Goal: Information Seeking & Learning: Learn about a topic

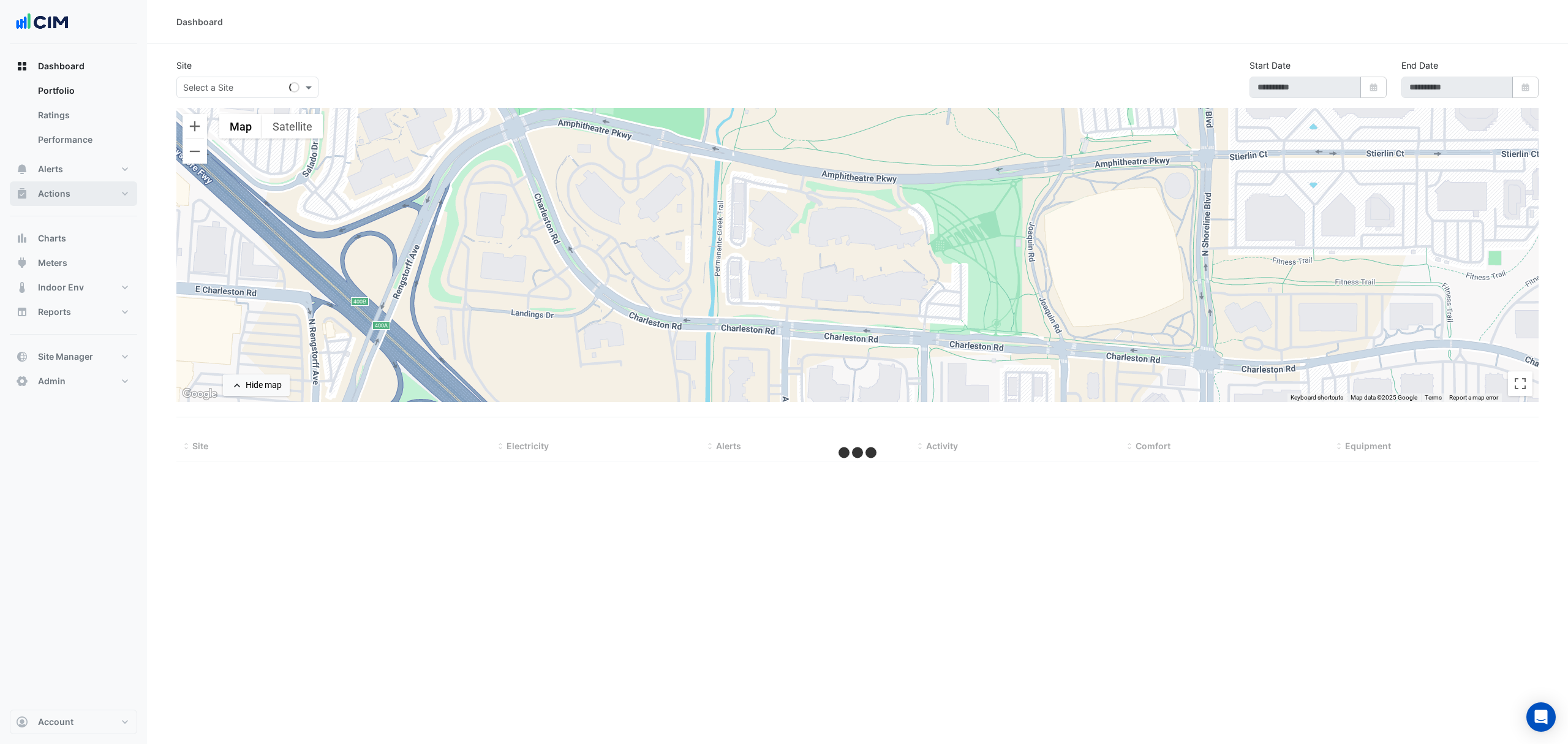
click at [55, 187] on span "Actions" at bounding box center [54, 193] width 33 height 12
click at [62, 164] on link "Manager" at bounding box center [83, 164] width 109 height 24
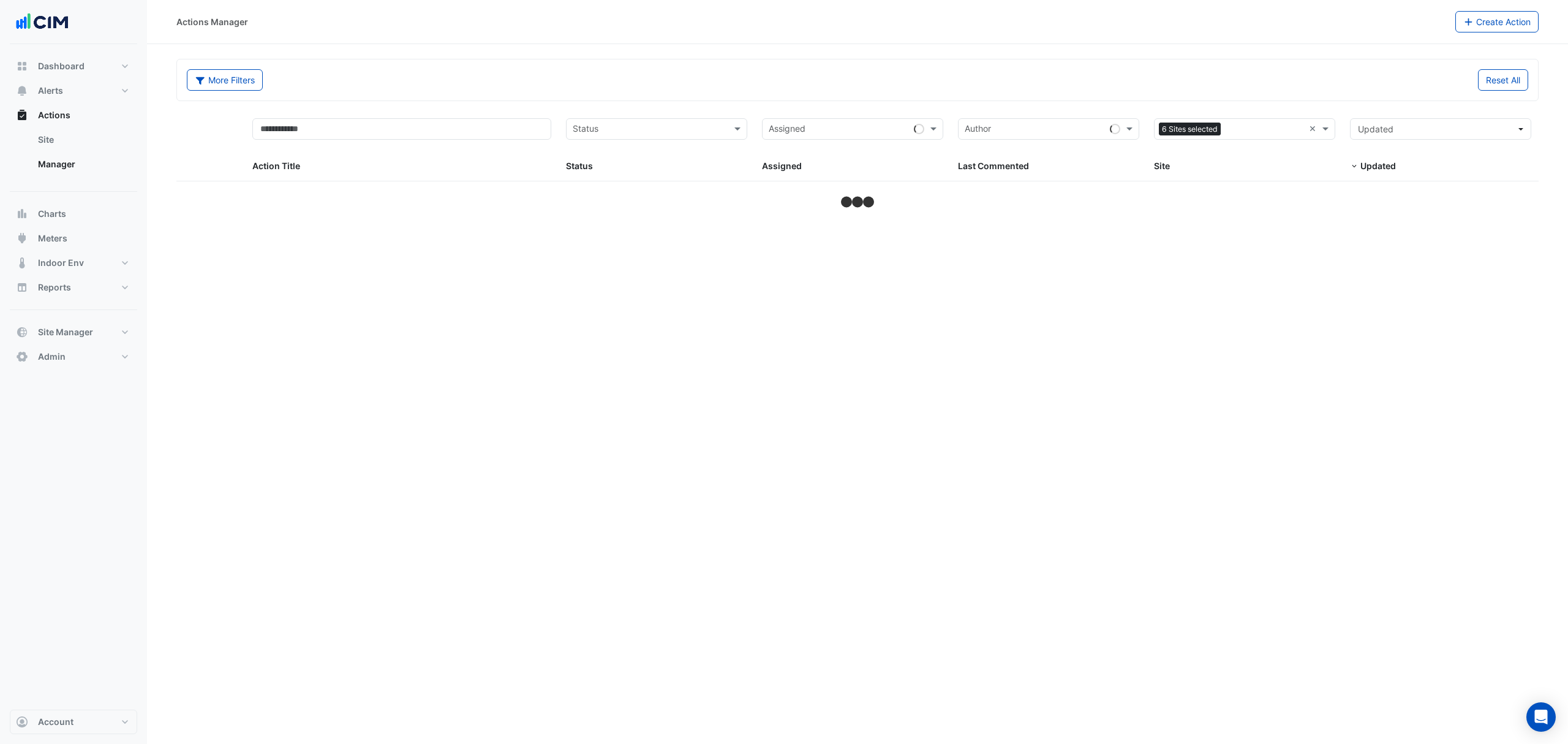
drag, startPoint x: 1314, startPoint y: 130, endPoint x: 1288, endPoint y: 130, distance: 26.0
click at [1254, 129] on input "text" at bounding box center [1238, 130] width 154 height 14
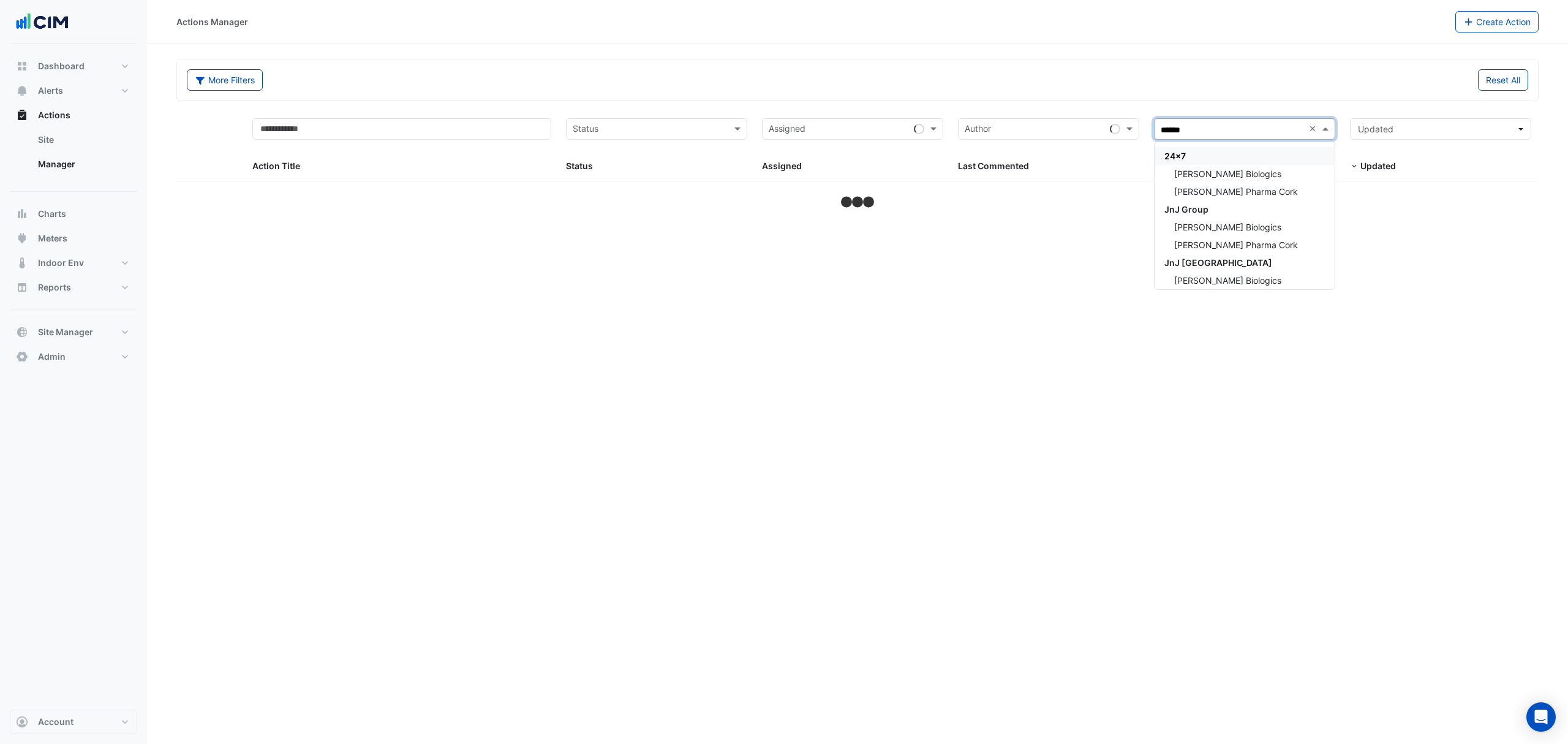
type input "*******"
click at [1230, 164] on div "24x7" at bounding box center [1245, 156] width 180 height 18
drag, startPoint x: 1247, startPoint y: 128, endPoint x: 1256, endPoint y: 114, distance: 16.6
click at [1253, 119] on div "Sites" at bounding box center [1245, 128] width 181 height 21
type input "*******"
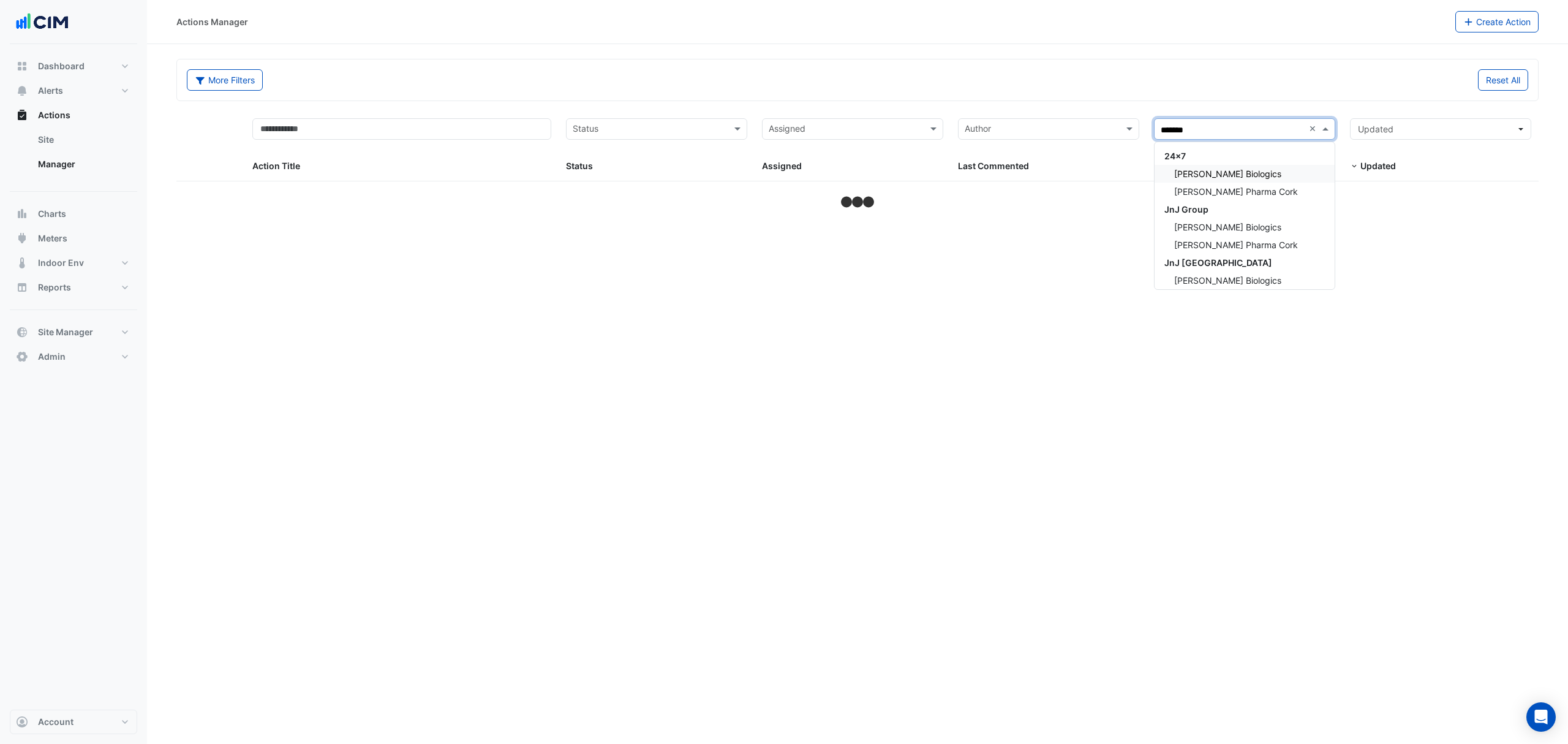
click at [1223, 172] on span "Janssen Biologics" at bounding box center [1227, 174] width 107 height 10
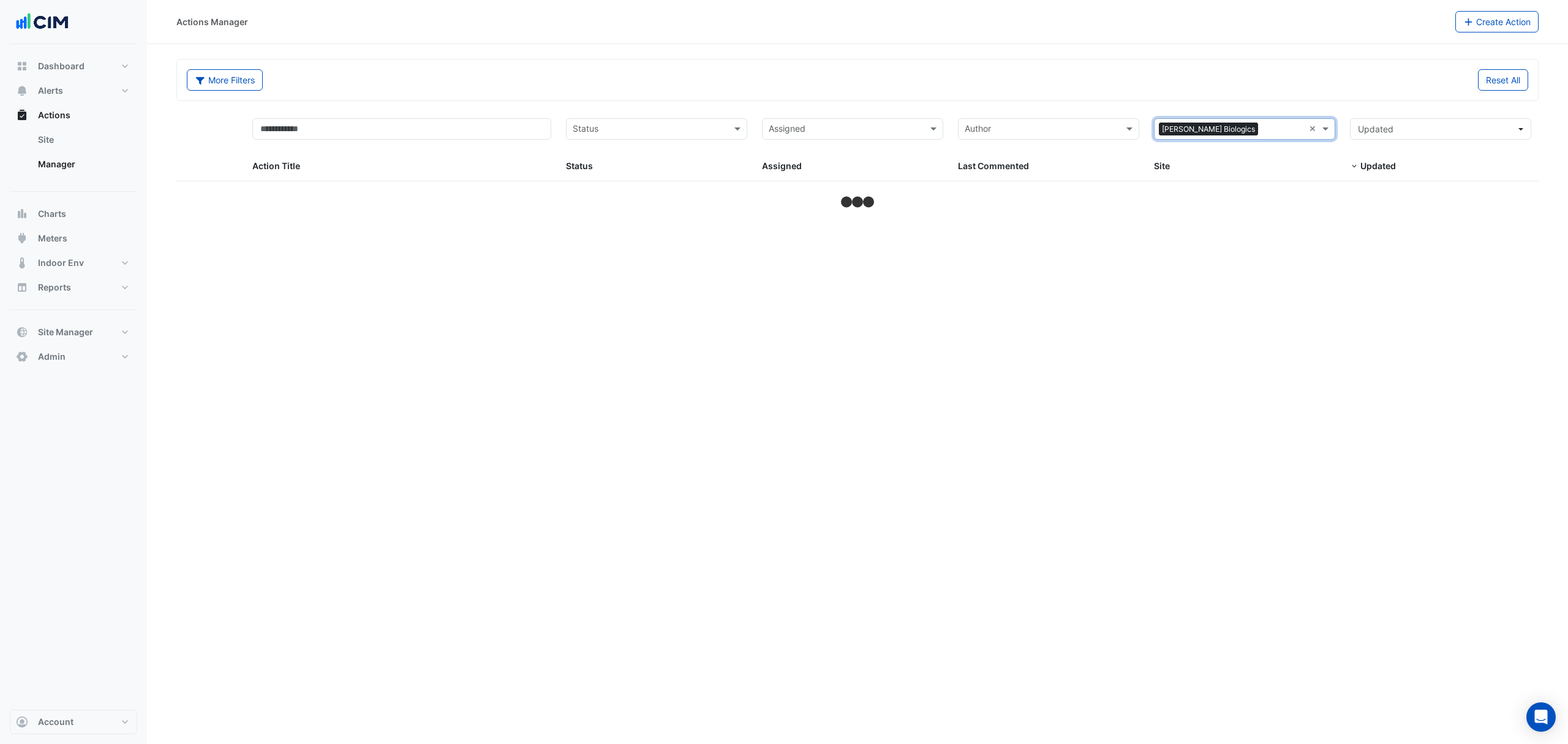
select select "***"
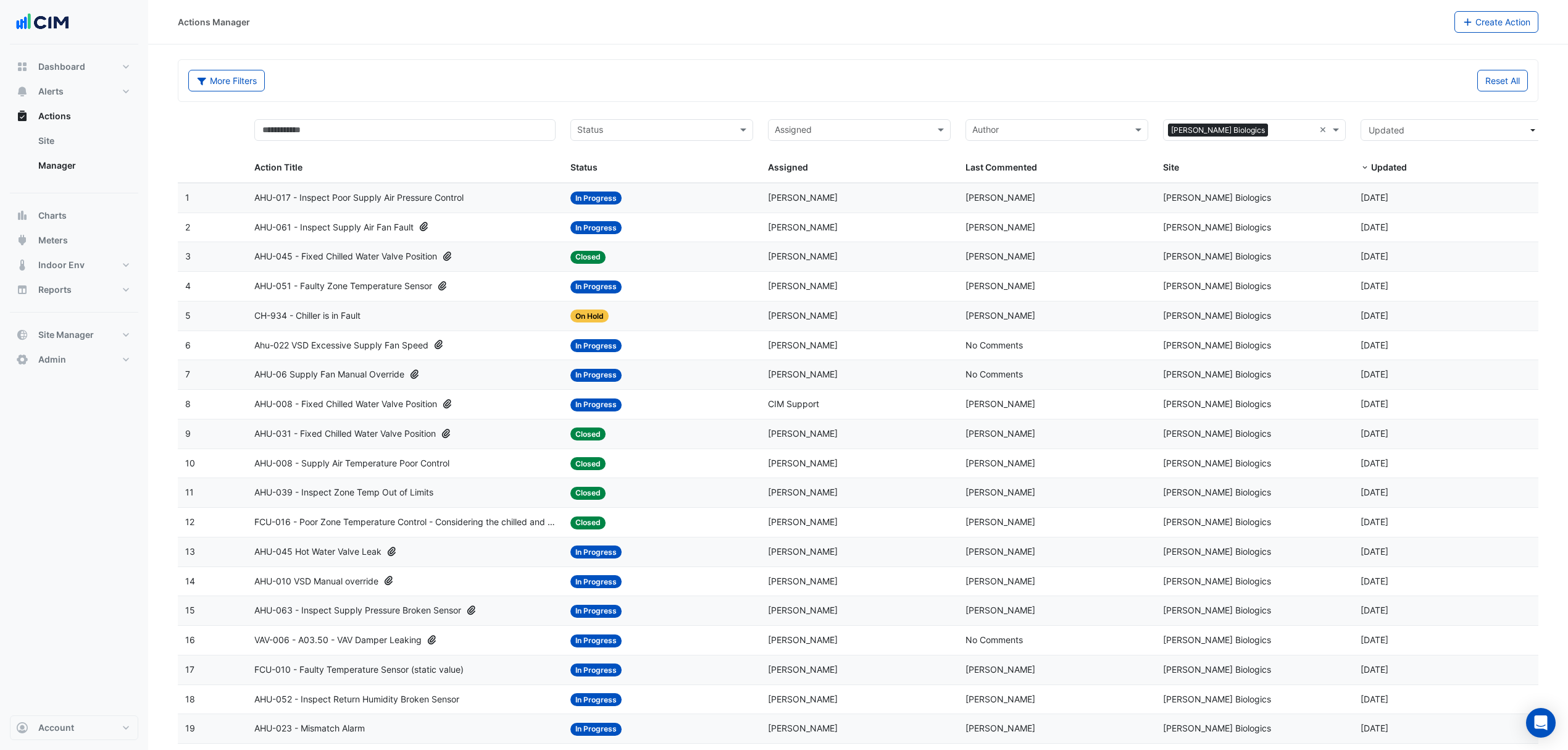
click at [350, 259] on span "AHU-045 - Fixed Chilled Water Valve Position" at bounding box center [346, 257] width 183 height 14
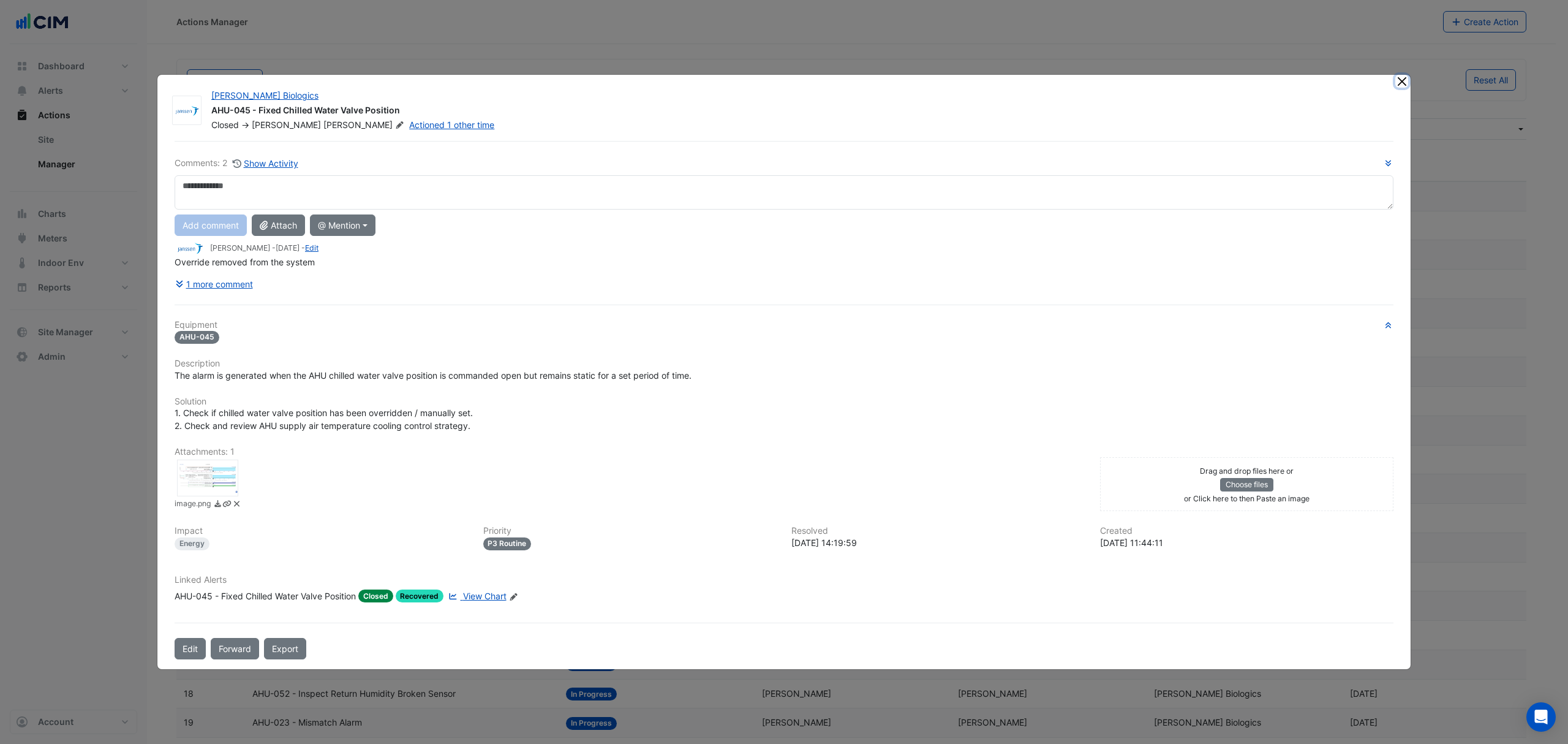
drag, startPoint x: 1403, startPoint y: 75, endPoint x: 1118, endPoint y: 102, distance: 286.3
click at [1402, 74] on div "Janssen Biologics AHU-045 - Fixed Chilled Water Valve Position Closed -> Brian …" at bounding box center [784, 371] width 1254 height 595
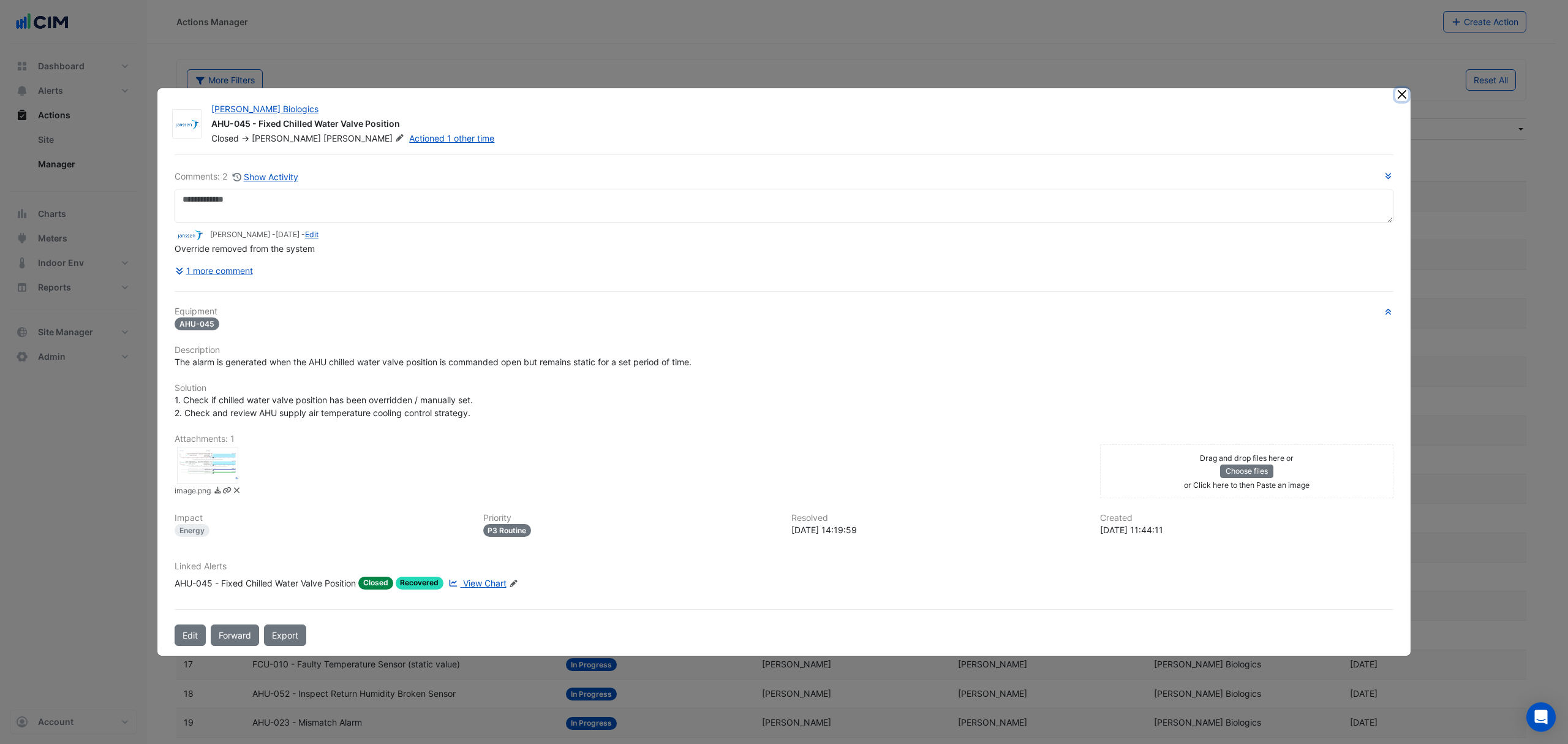
click at [1403, 92] on button "Close" at bounding box center [1402, 95] width 13 height 13
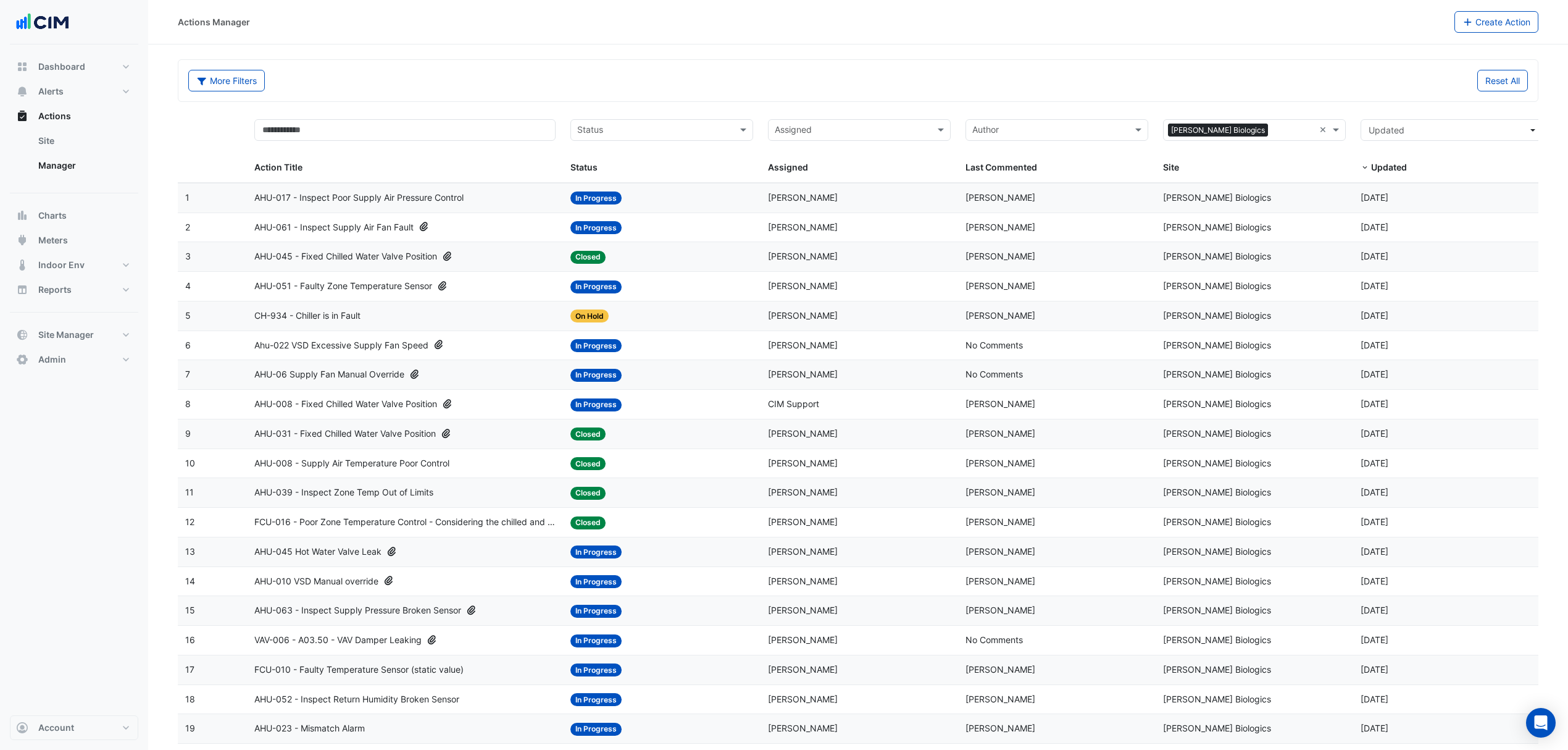
click at [383, 194] on span "AHU-017 - Inspect Poor Supply Air Pressure Control" at bounding box center [359, 198] width 209 height 14
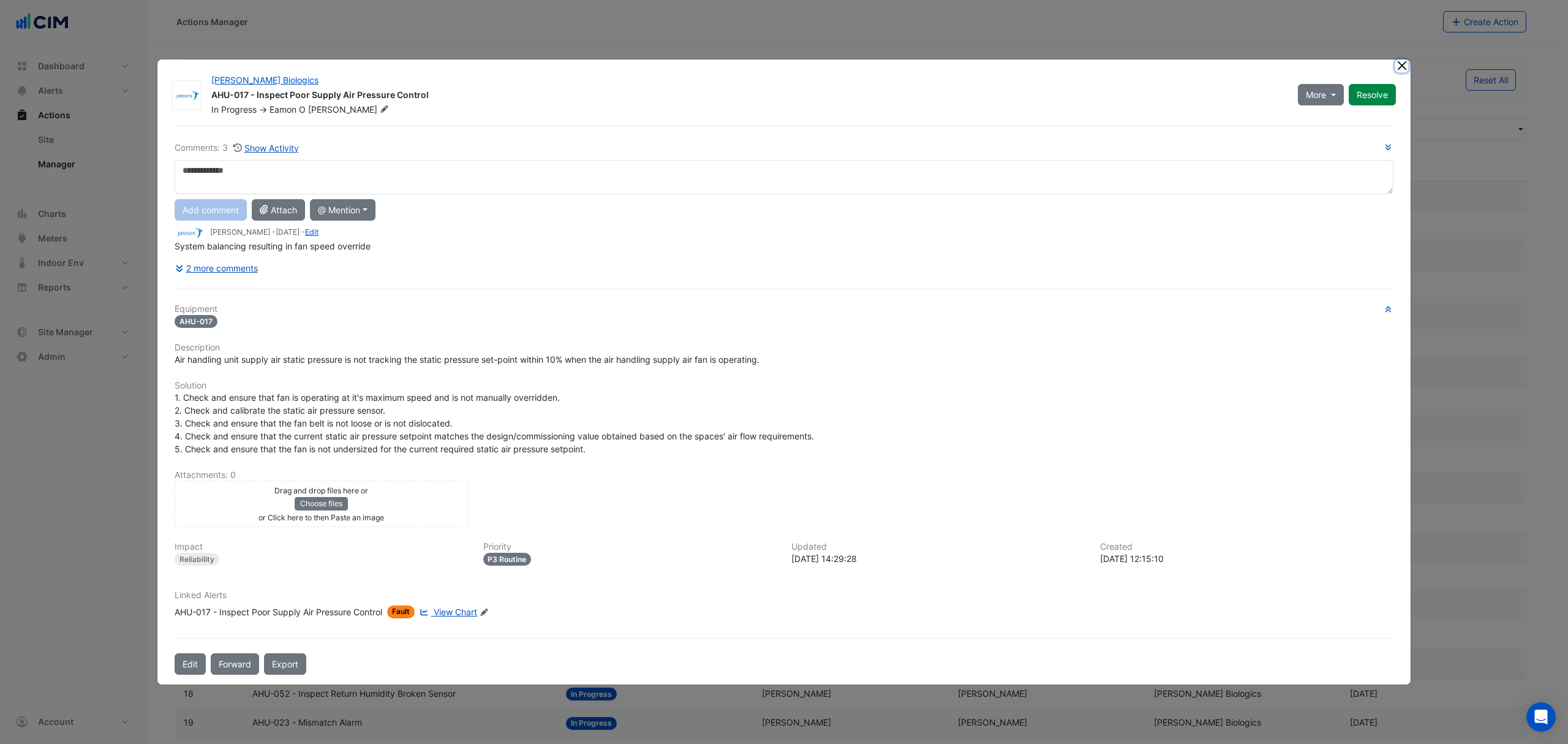
click at [1406, 69] on button "Close" at bounding box center [1402, 66] width 13 height 13
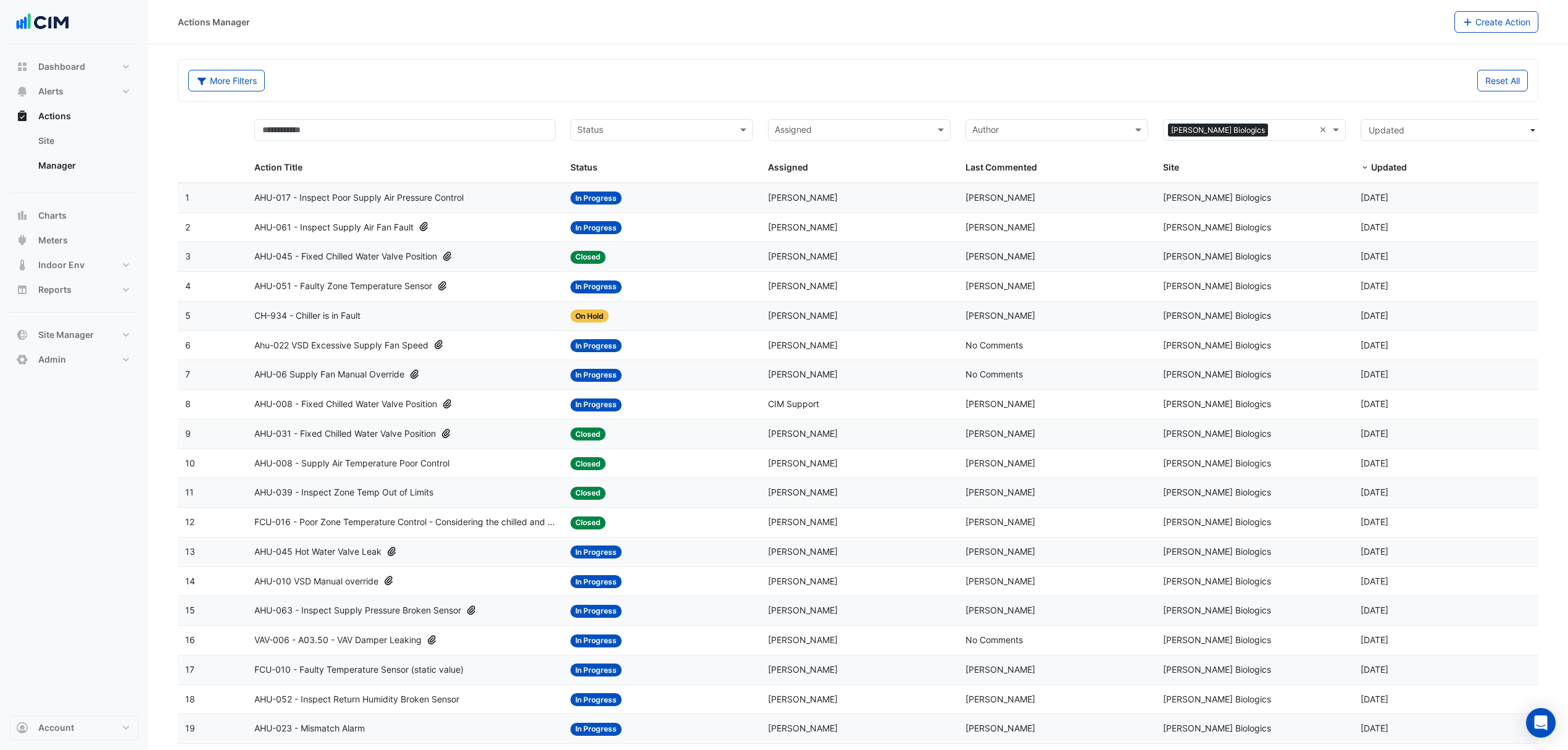
click at [346, 339] on datatable-body-cell "Action Title: Ahu-022 VSD Excessive Supply Fan Speed" at bounding box center [405, 345] width 316 height 29
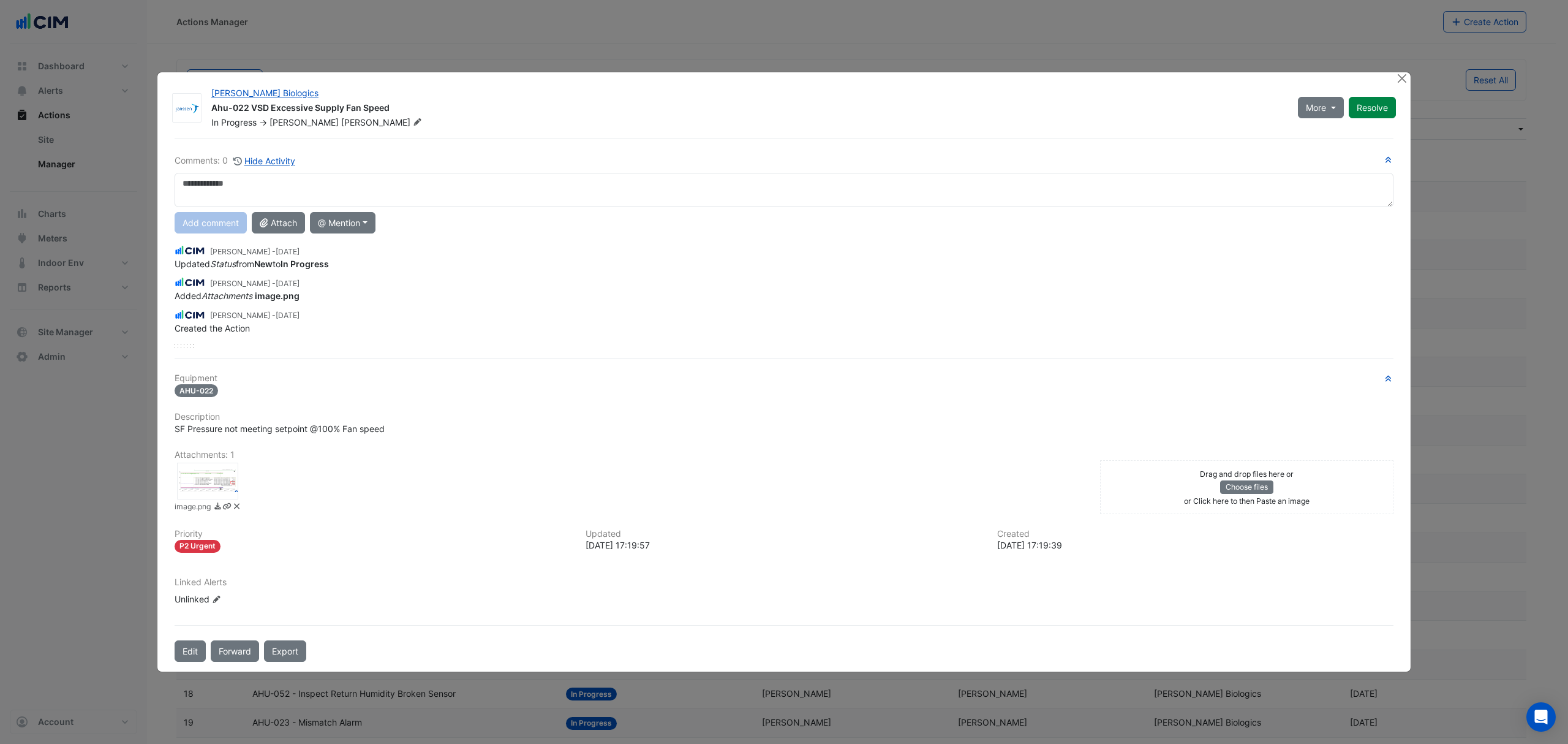
click at [211, 476] on div at bounding box center [208, 480] width 62 height 37
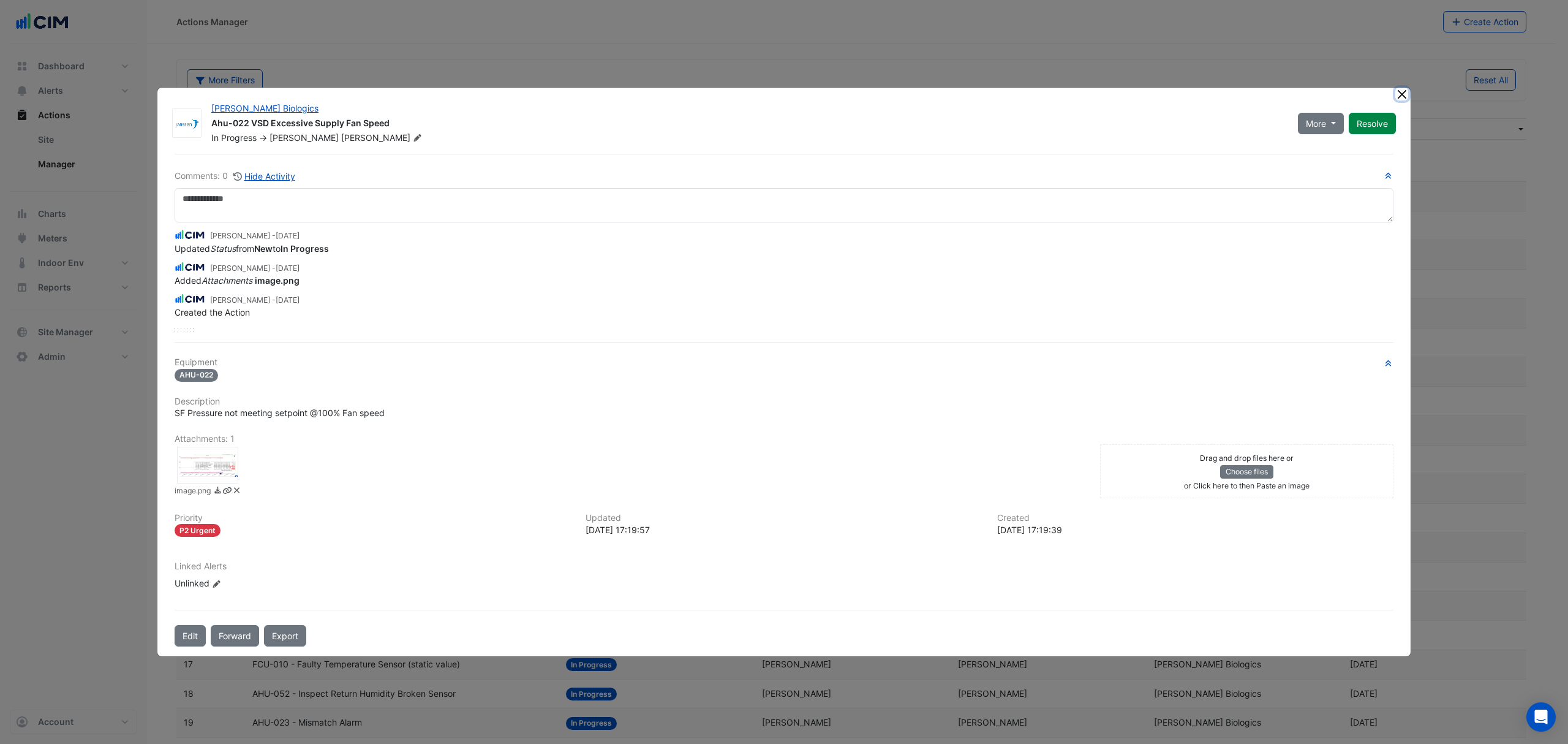
click at [1405, 98] on button "Close" at bounding box center [1402, 94] width 13 height 13
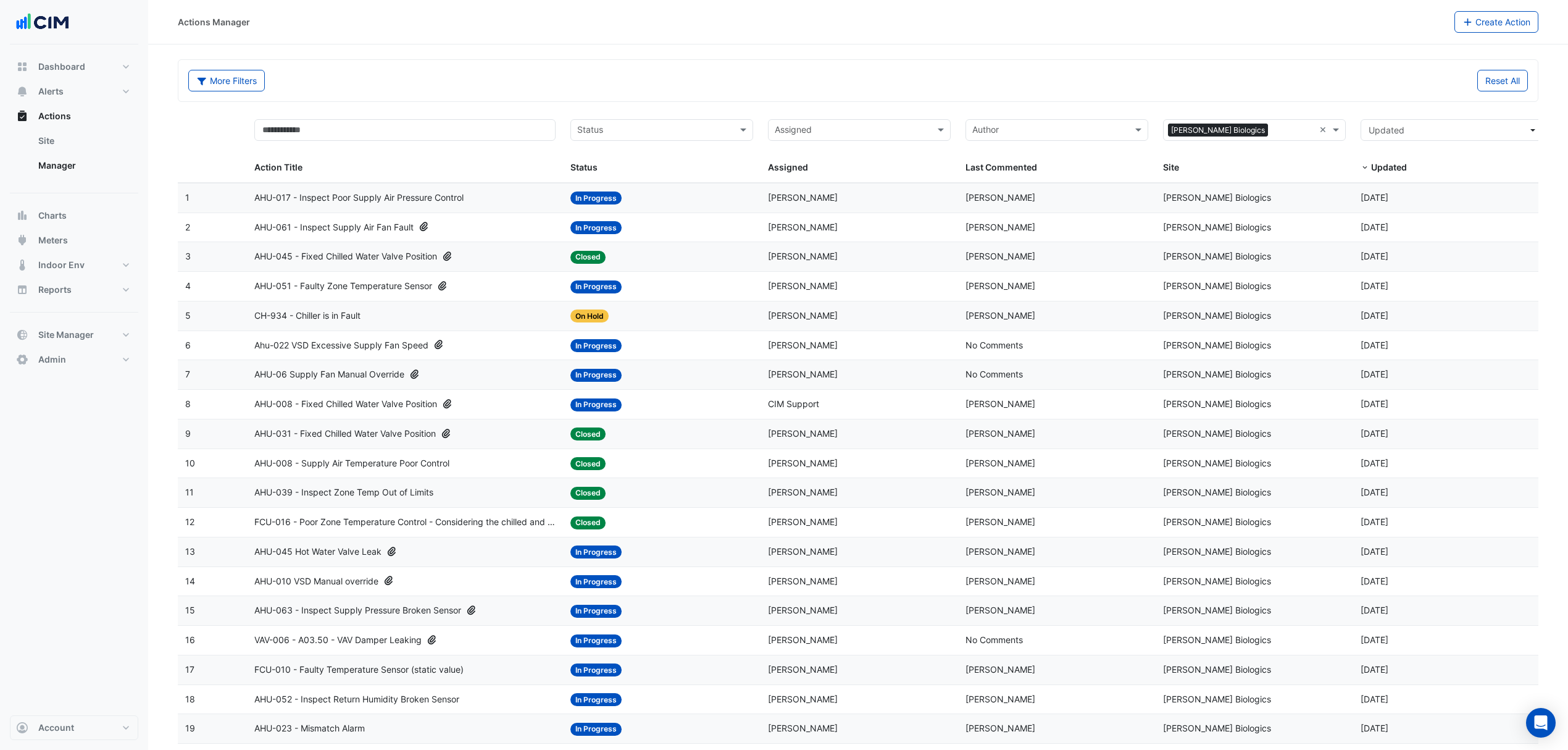
click at [350, 584] on span "AHU-010 VSD Manual override" at bounding box center [317, 581] width 124 height 14
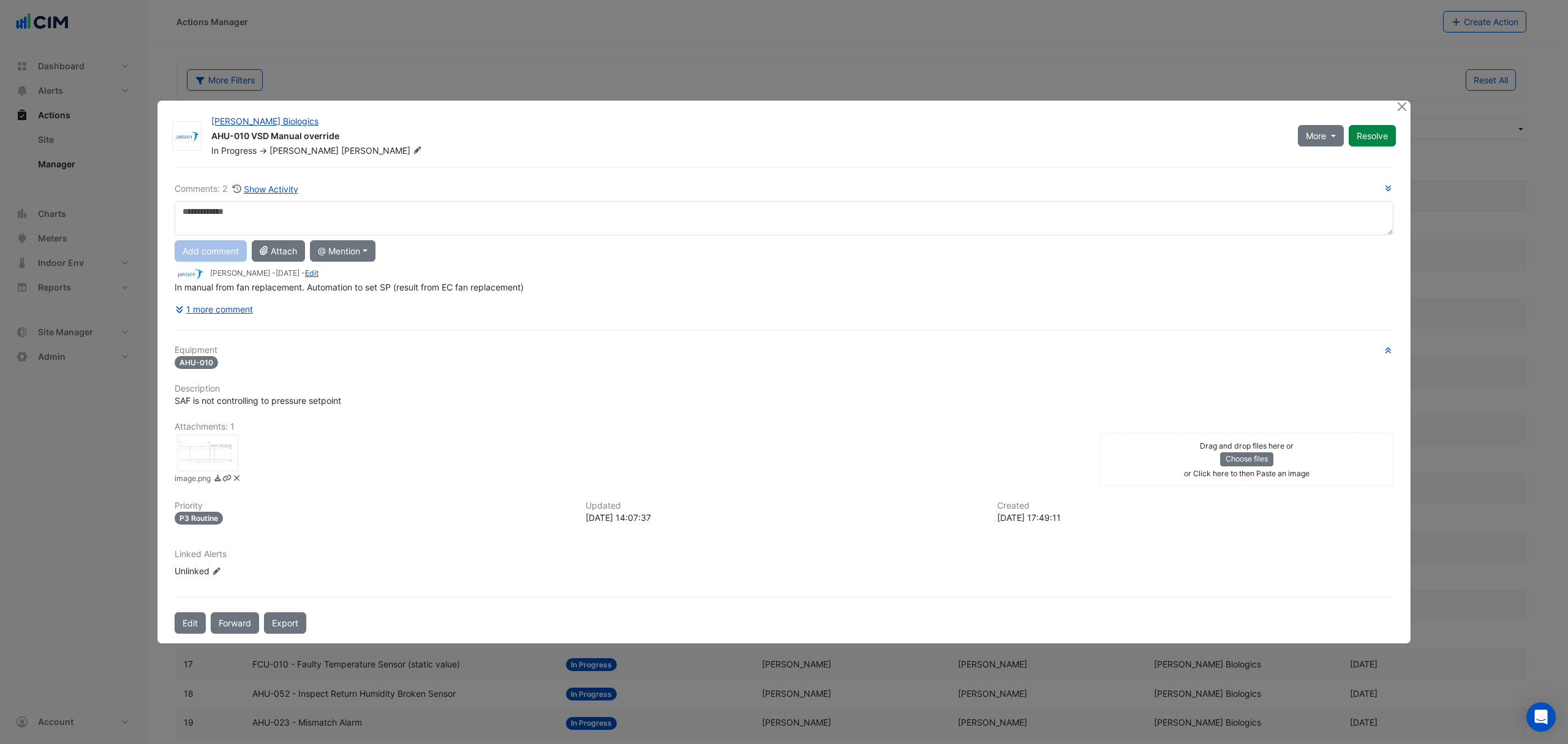
click at [216, 464] on div at bounding box center [208, 452] width 62 height 37
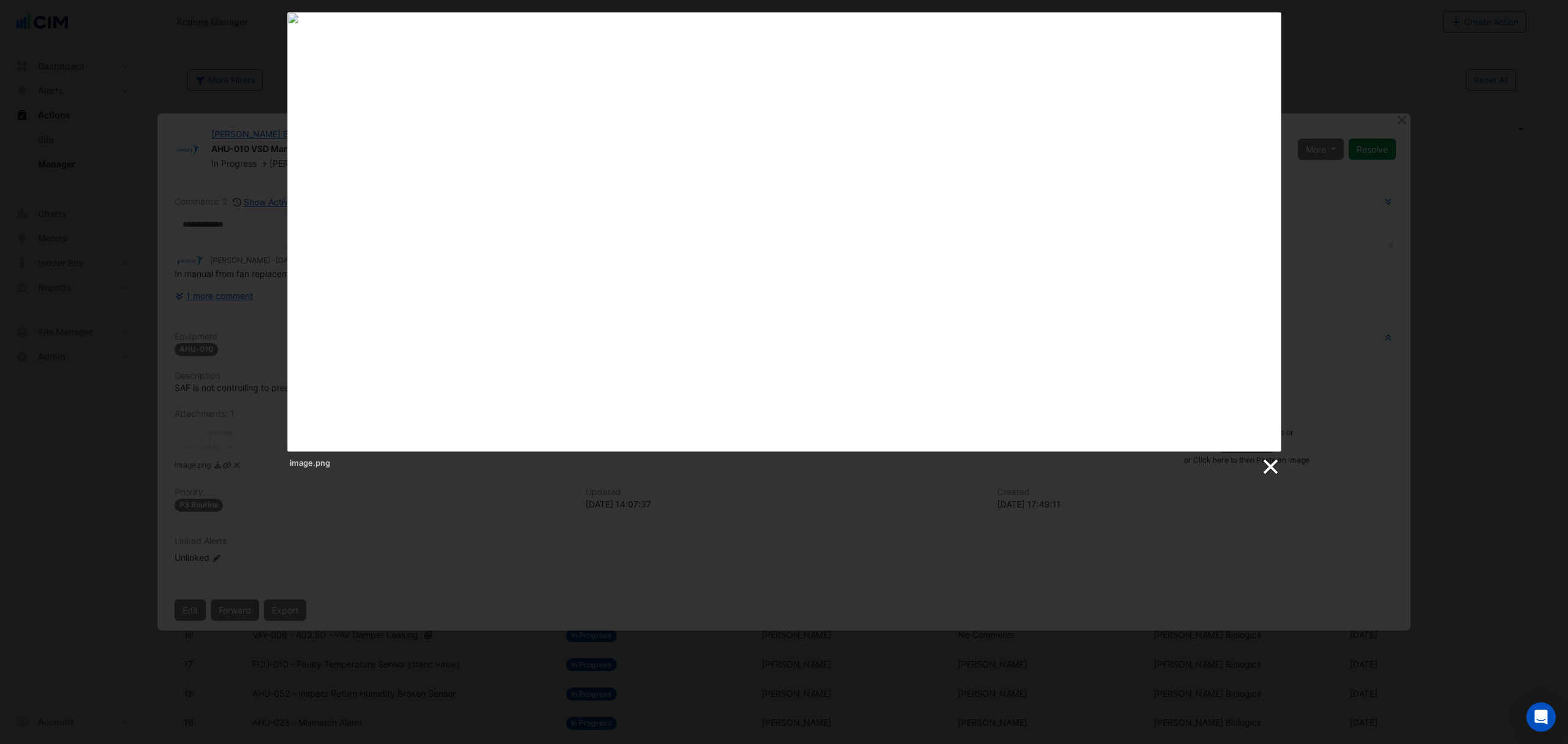
click at [1270, 463] on link at bounding box center [1270, 467] width 19 height 19
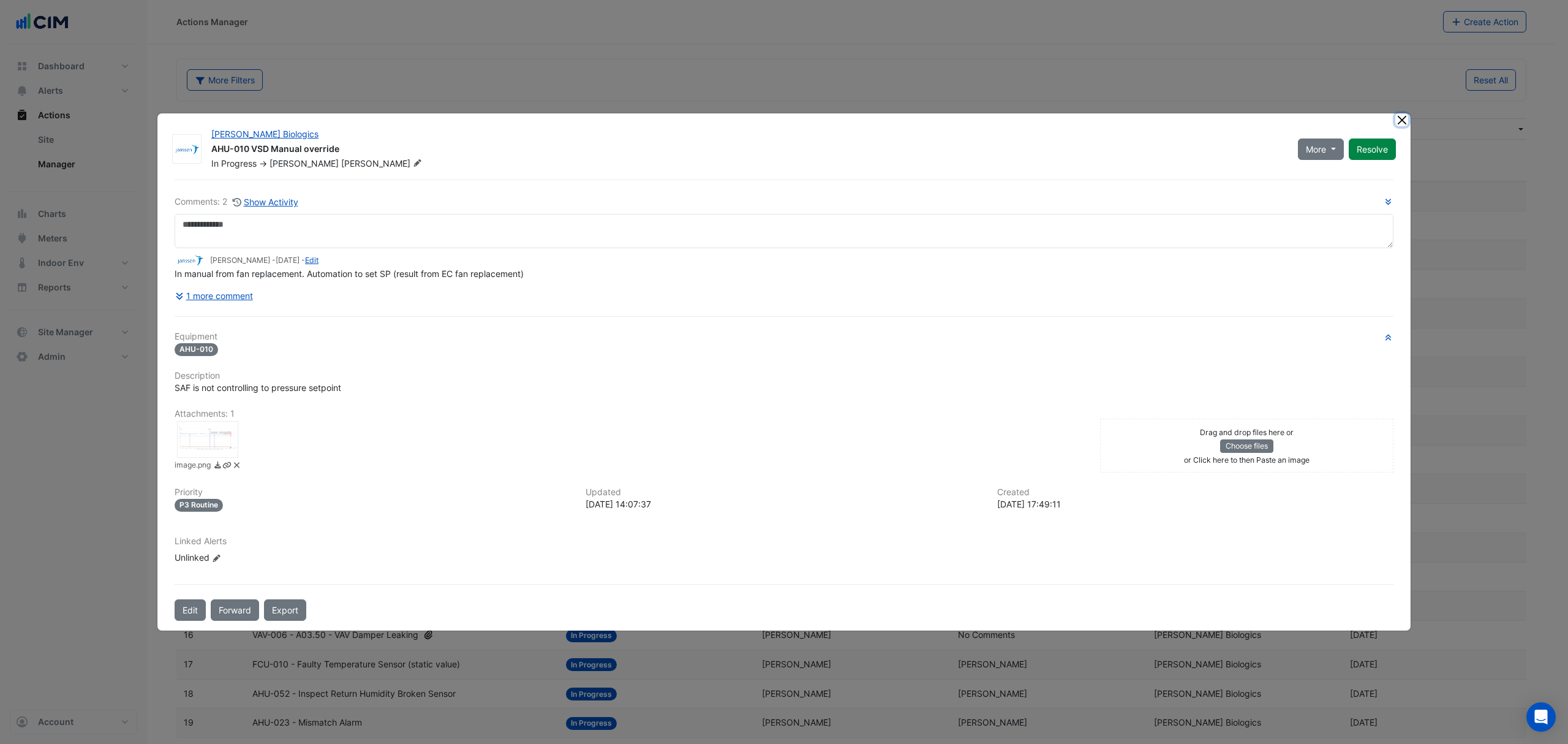
click at [1406, 118] on button "Close" at bounding box center [1402, 120] width 13 height 13
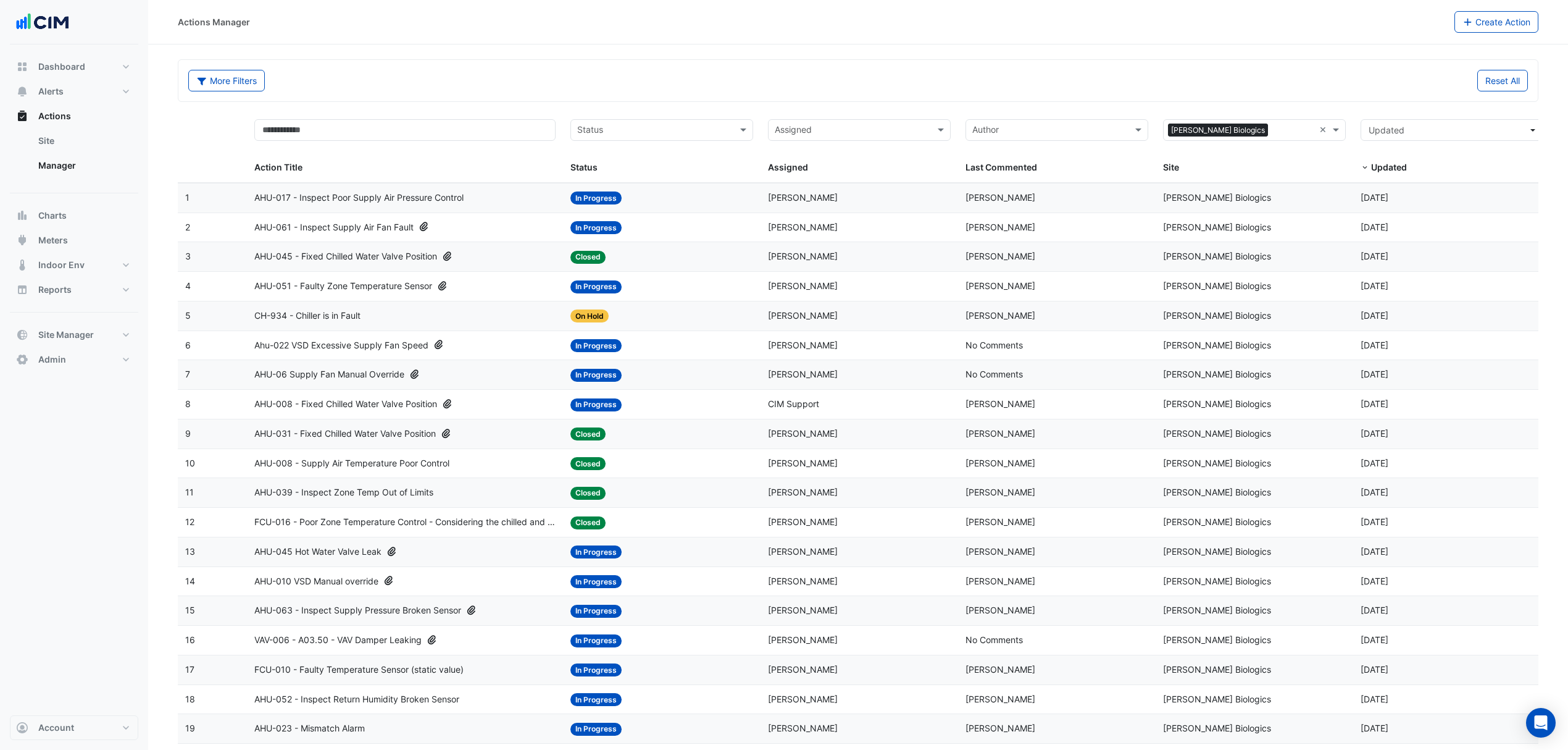
click at [344, 433] on span "AHU-031 - Fixed Chilled Water Valve Position" at bounding box center [345, 434] width 182 height 14
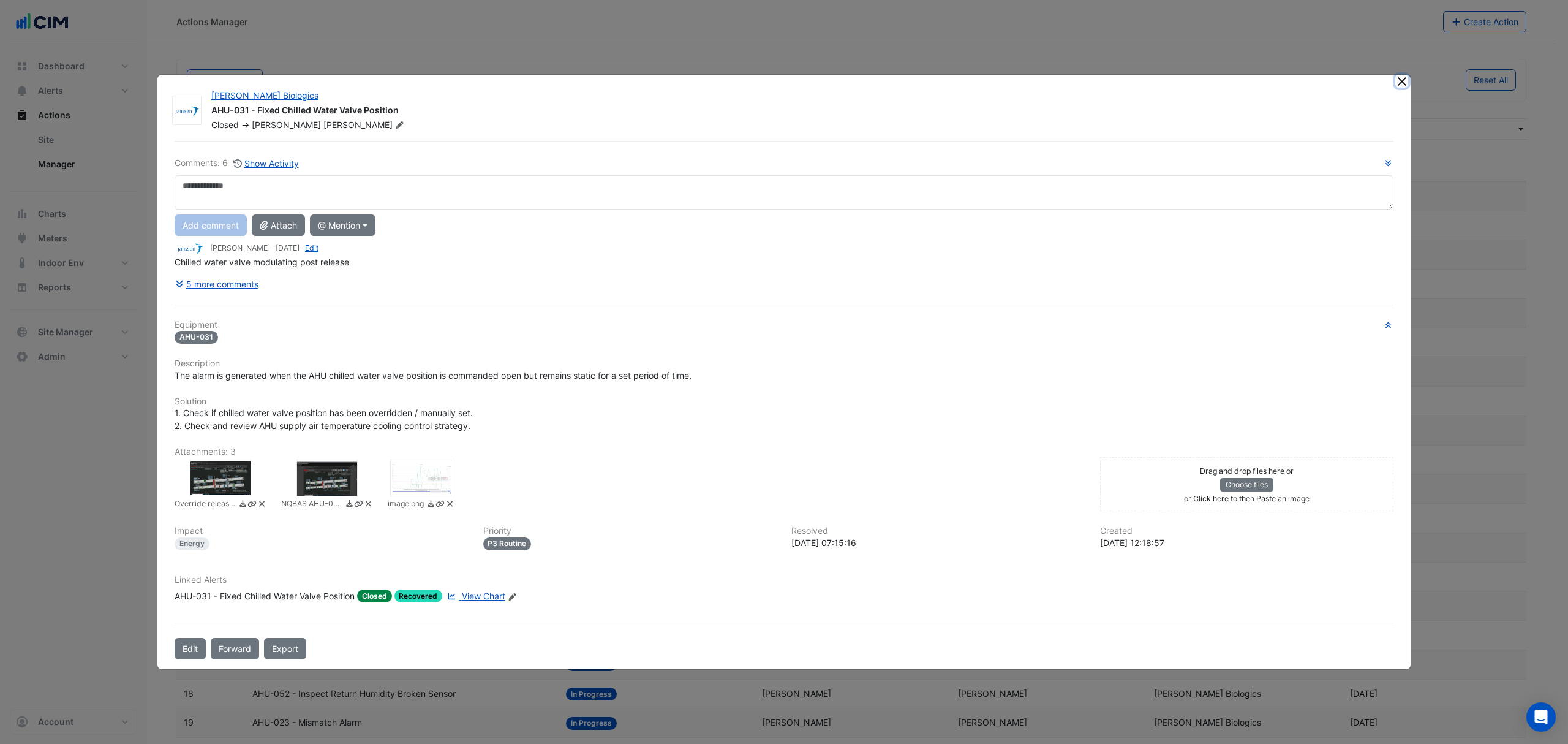
click at [1404, 79] on button "Close" at bounding box center [1402, 81] width 13 height 13
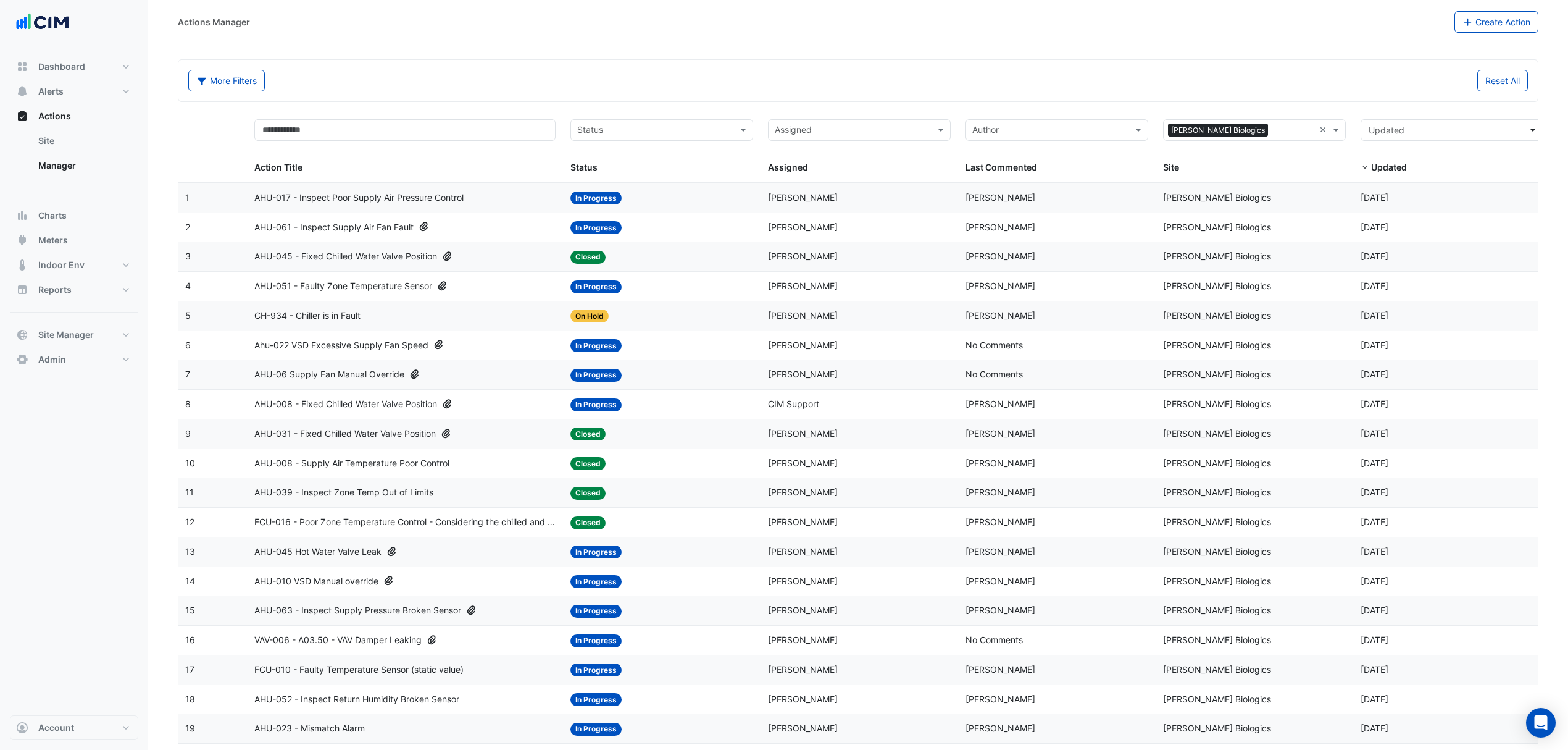
click at [381, 378] on span "AHU-06 Supply Fan Manual Override" at bounding box center [330, 374] width 150 height 14
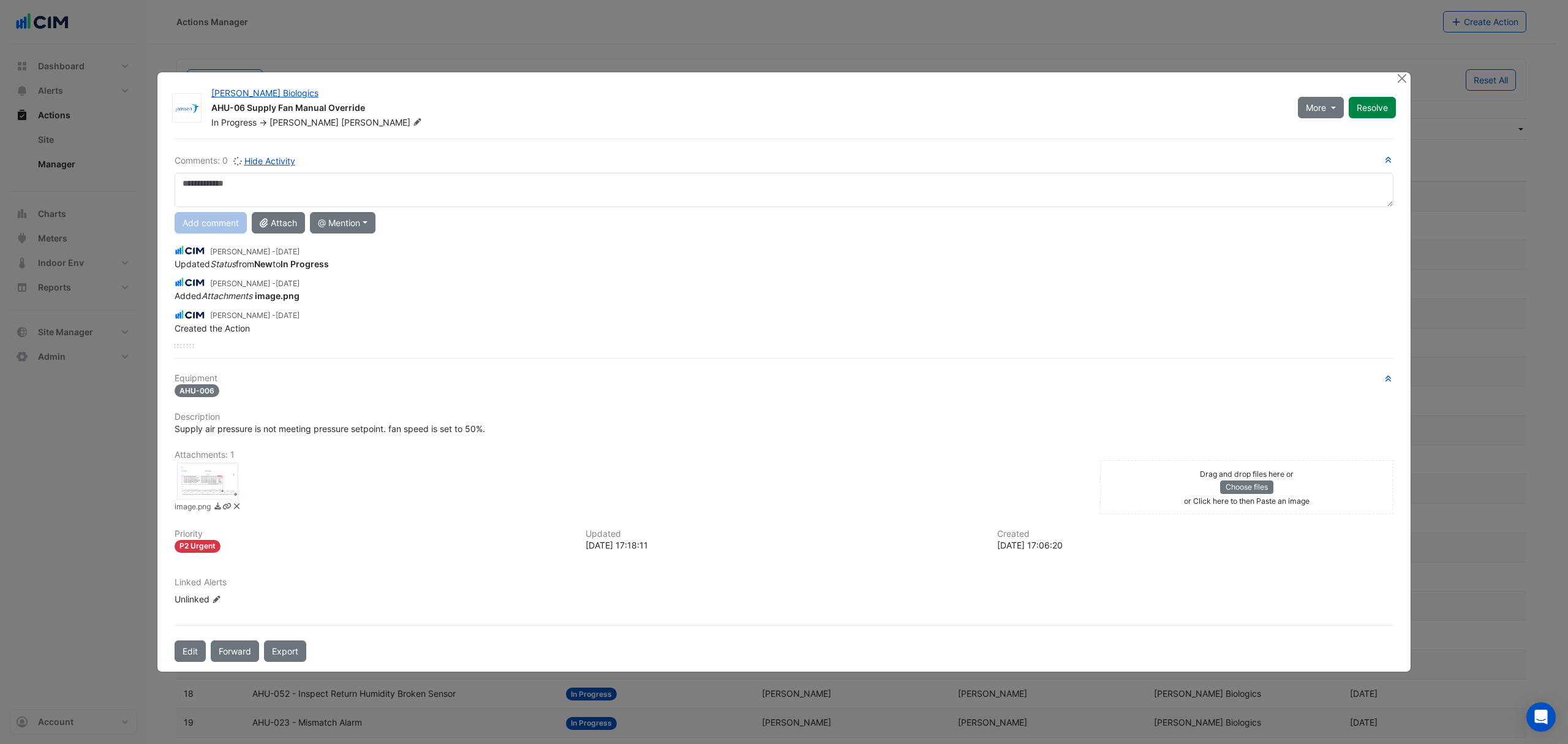
click at [207, 441] on div "Equipment AHU-006 Description Supply air pressure is not meeting pressure setpo…" at bounding box center [784, 494] width 1219 height 242
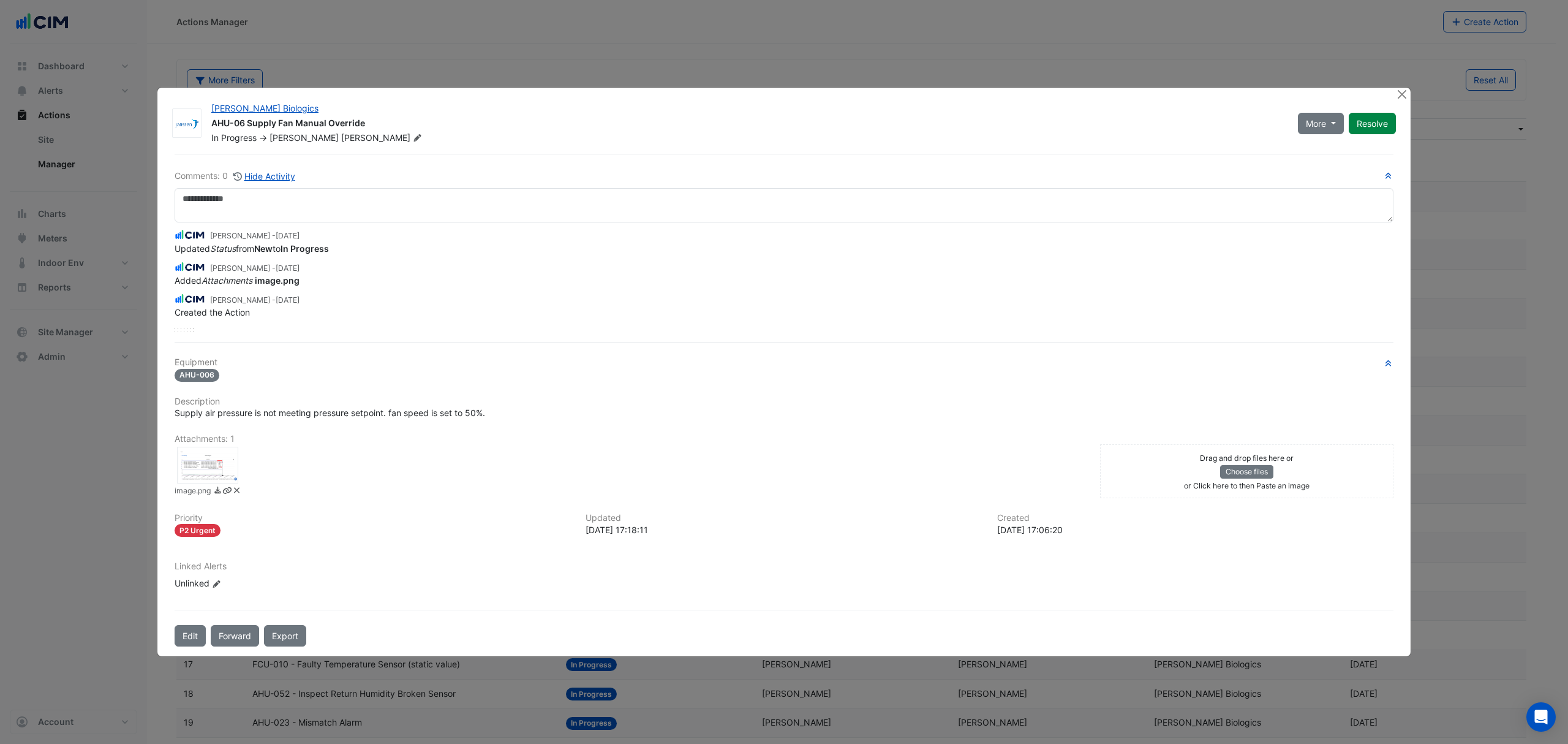
click at [219, 471] on div at bounding box center [208, 464] width 62 height 37
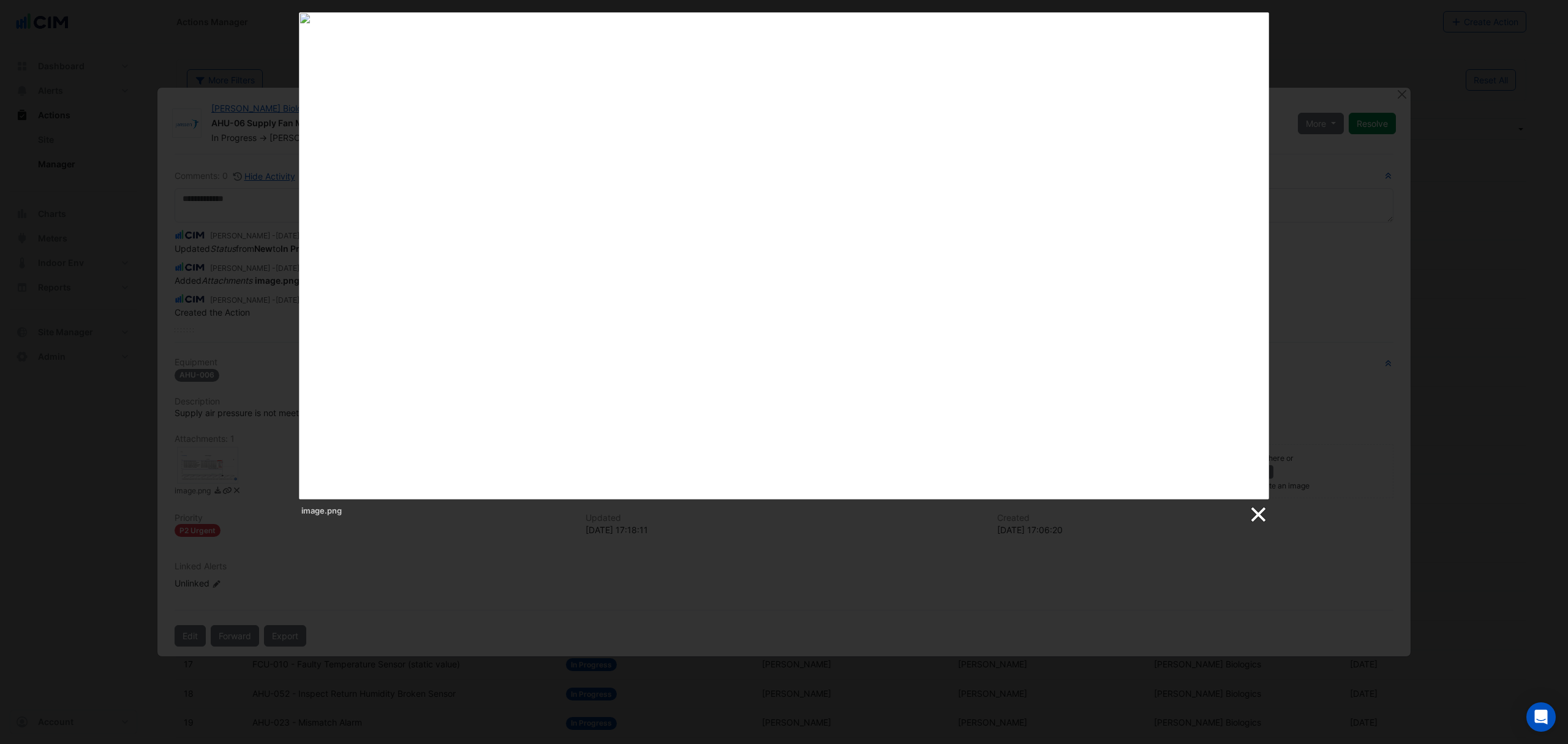
click at [1251, 517] on link at bounding box center [1258, 514] width 19 height 19
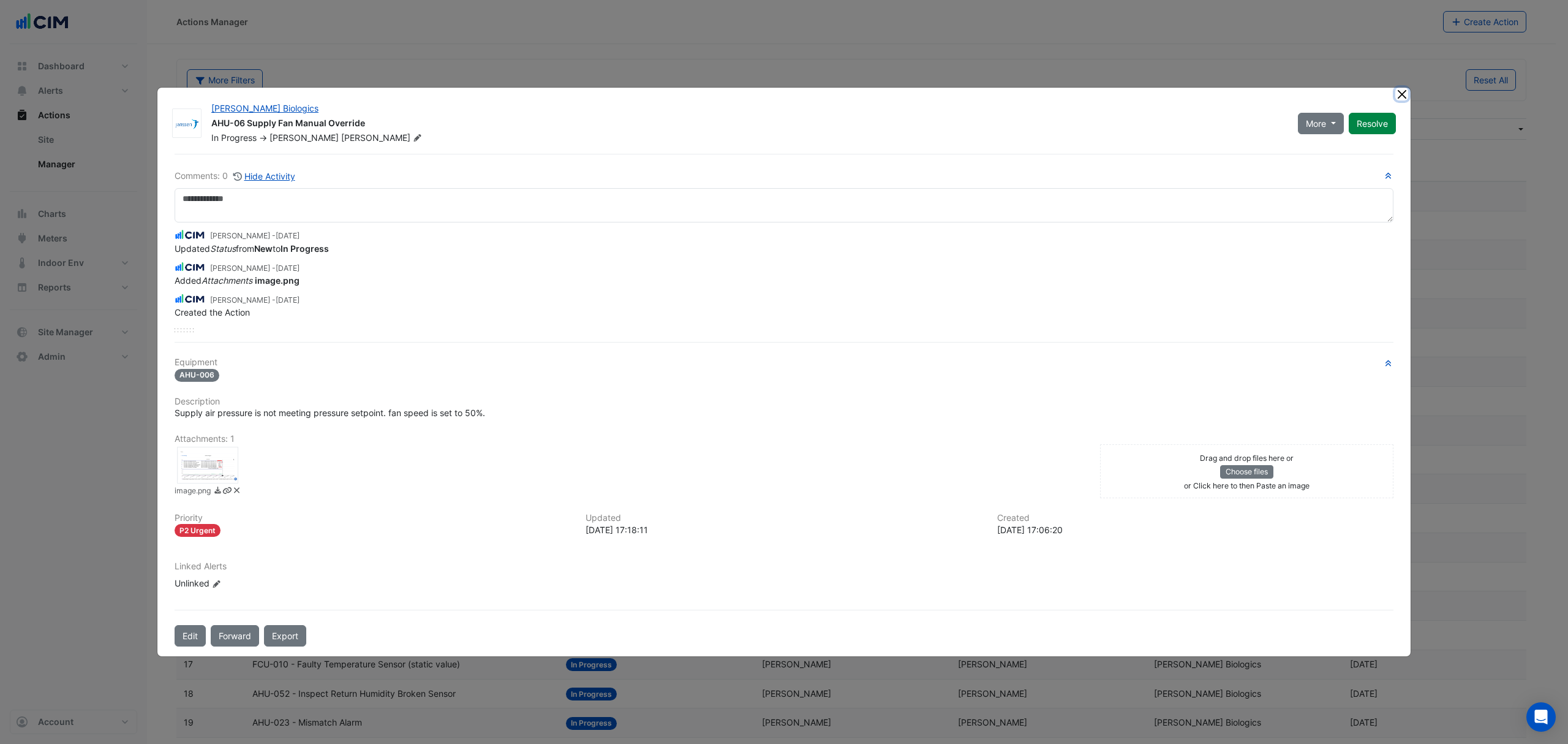
drag, startPoint x: 1400, startPoint y: 94, endPoint x: 729, endPoint y: 334, distance: 712.6
click at [1399, 94] on button "Close" at bounding box center [1402, 94] width 13 height 13
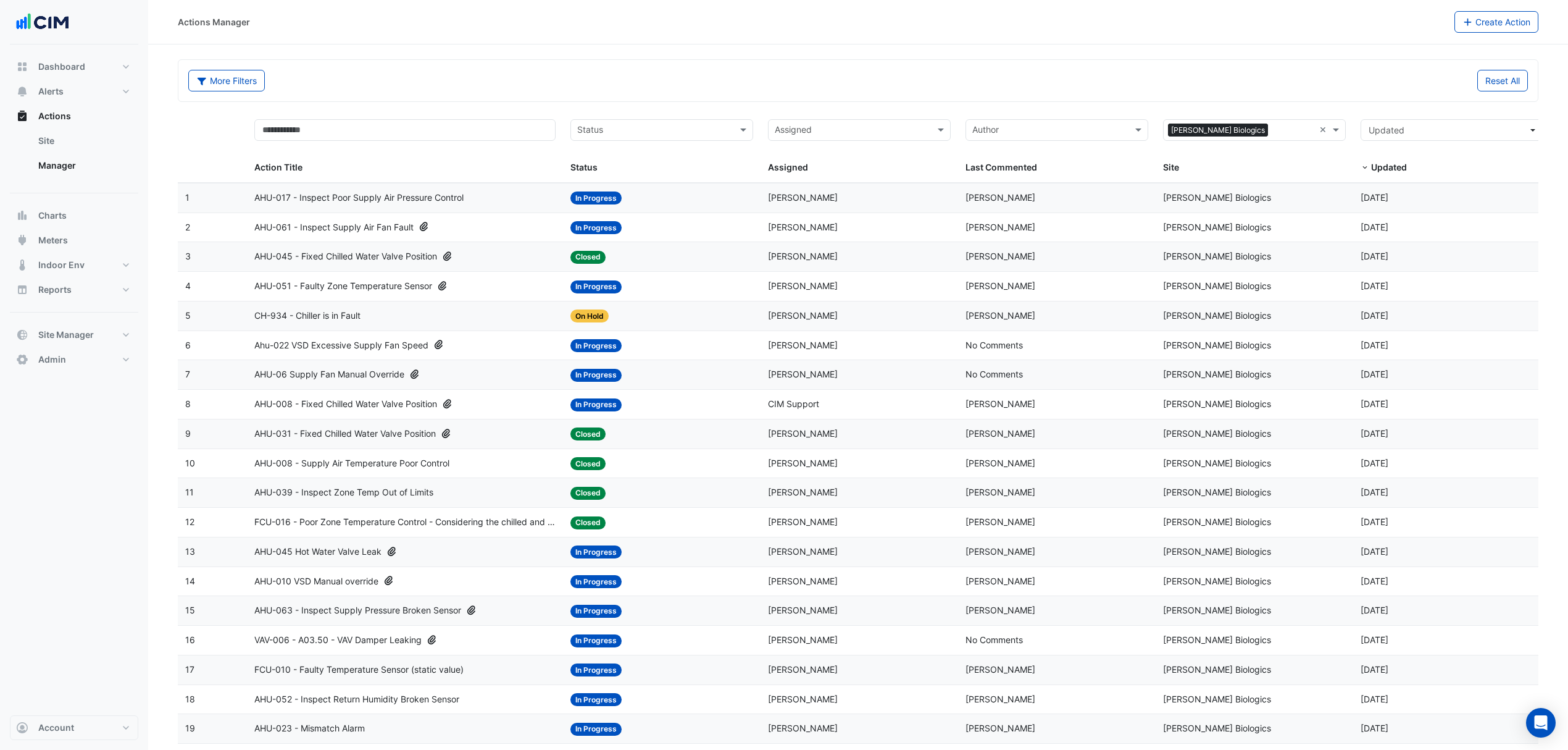
click at [334, 460] on span "AHU-008 - Supply Air Temperature Poor Control" at bounding box center [352, 464] width 195 height 14
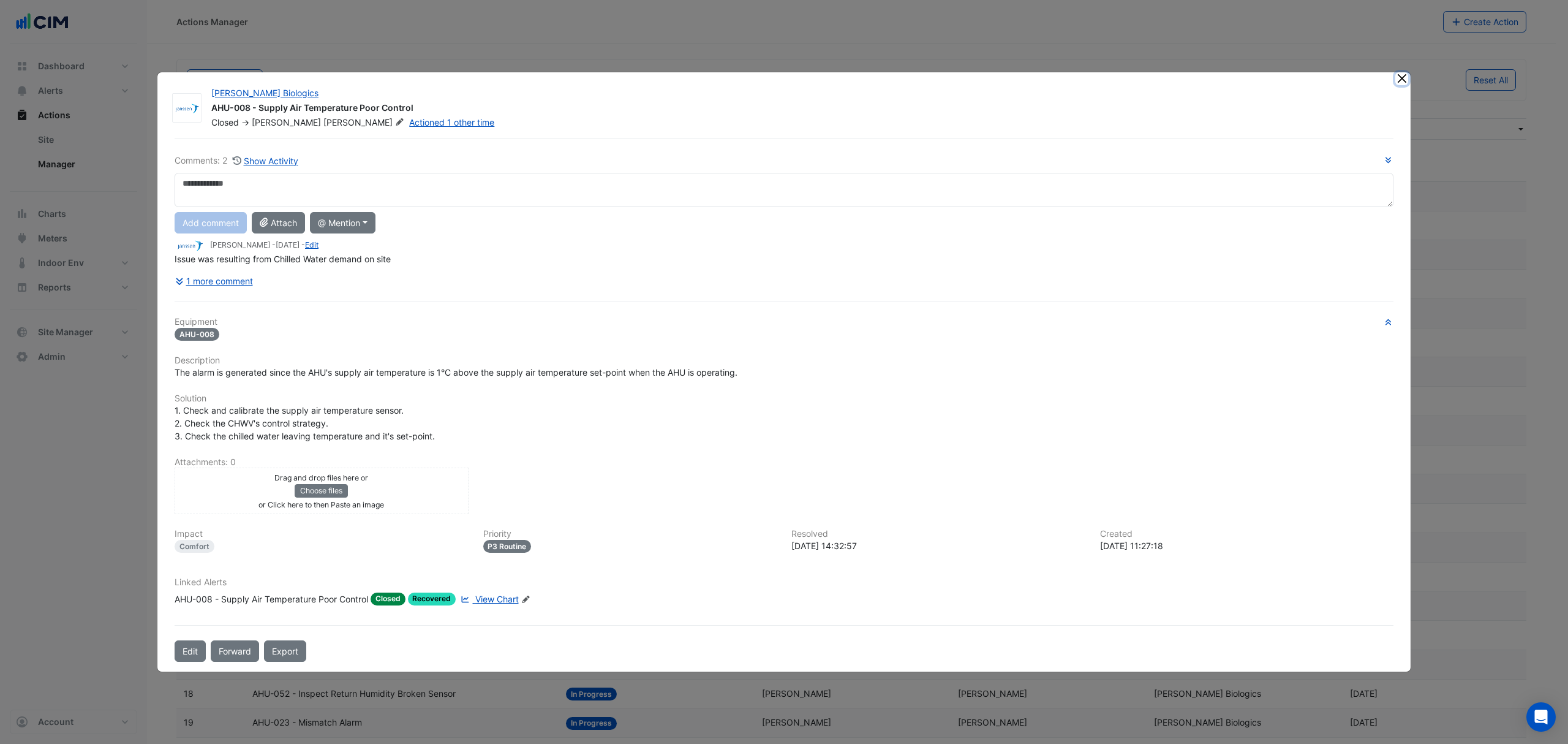
click at [1405, 82] on button "Close" at bounding box center [1402, 79] width 13 height 13
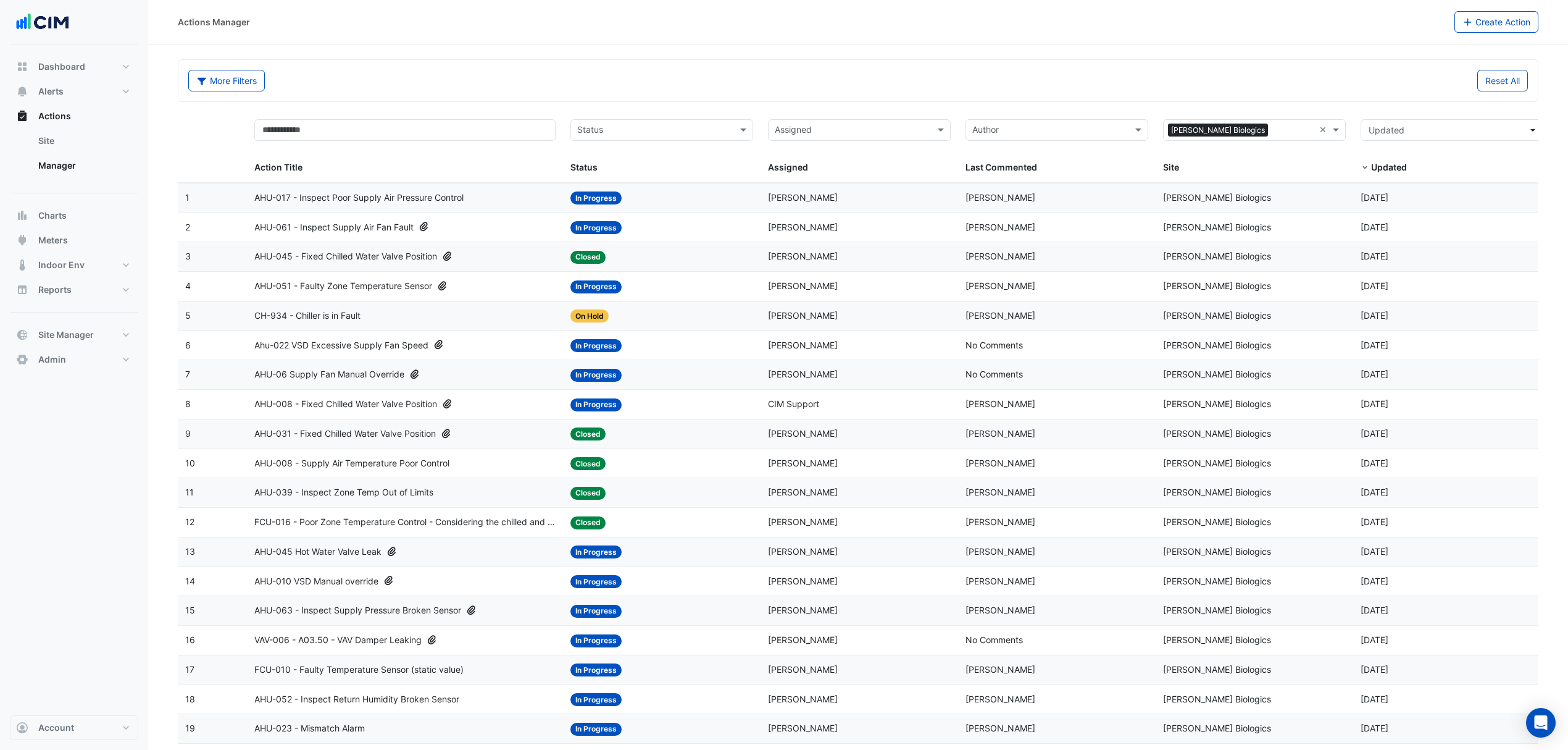
click at [406, 236] on datatable-body-cell "Action Title: AHU-061 - Inspect Supply Air Fan Fault" at bounding box center [405, 228] width 316 height 29
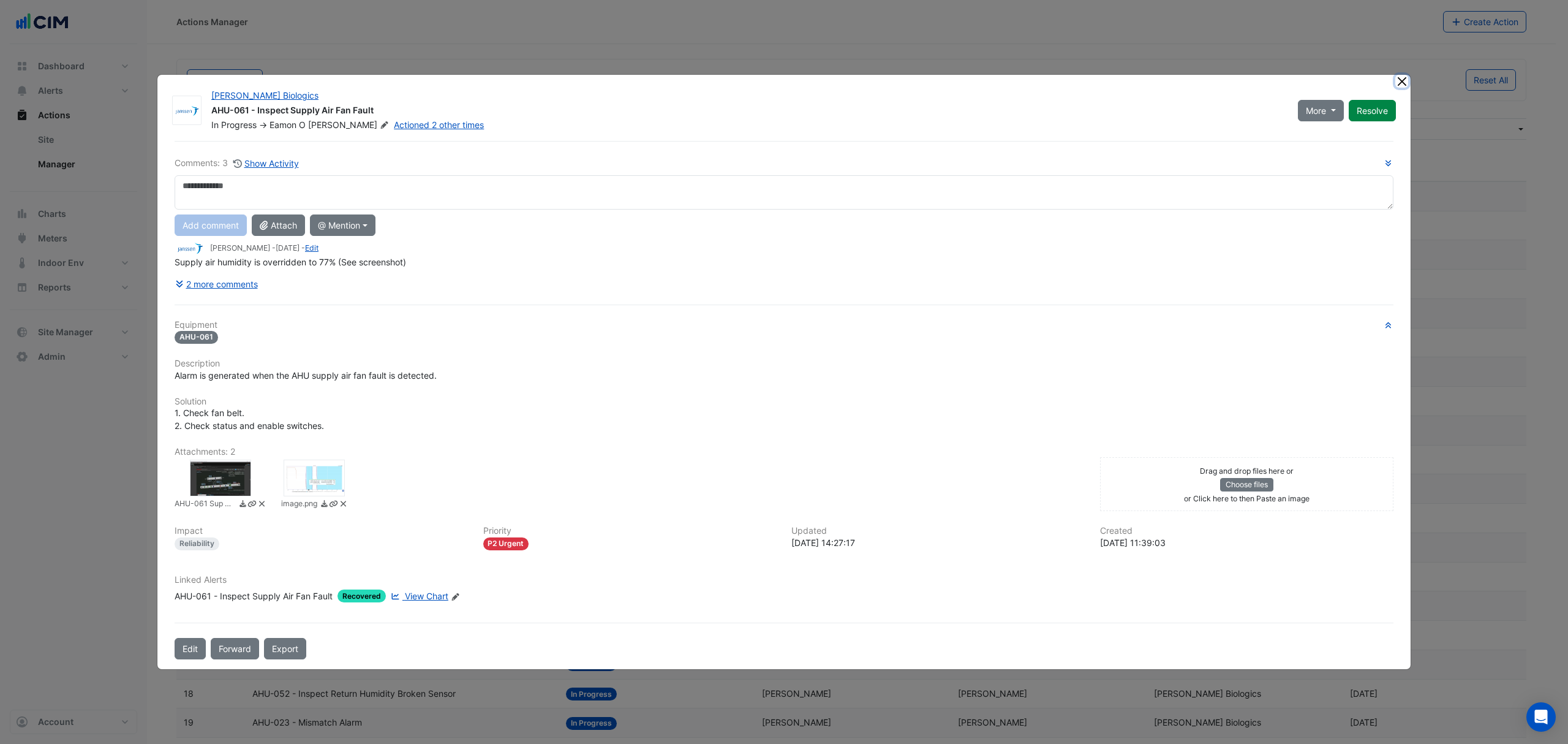
click at [1402, 77] on button "Close" at bounding box center [1402, 81] width 13 height 13
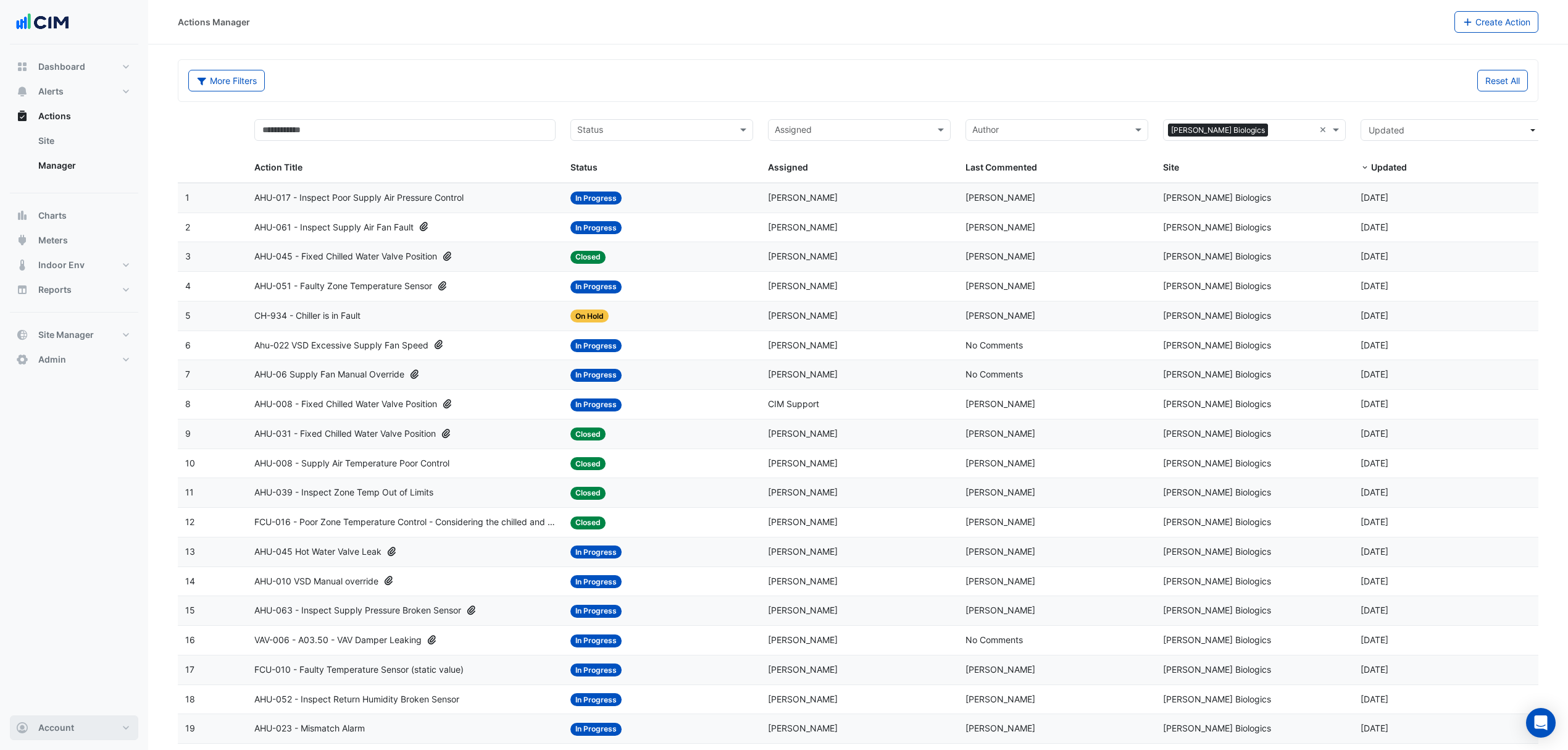
click at [58, 722] on span "Account" at bounding box center [56, 727] width 36 height 12
click at [37, 693] on link "Sign Out" at bounding box center [74, 695] width 117 height 25
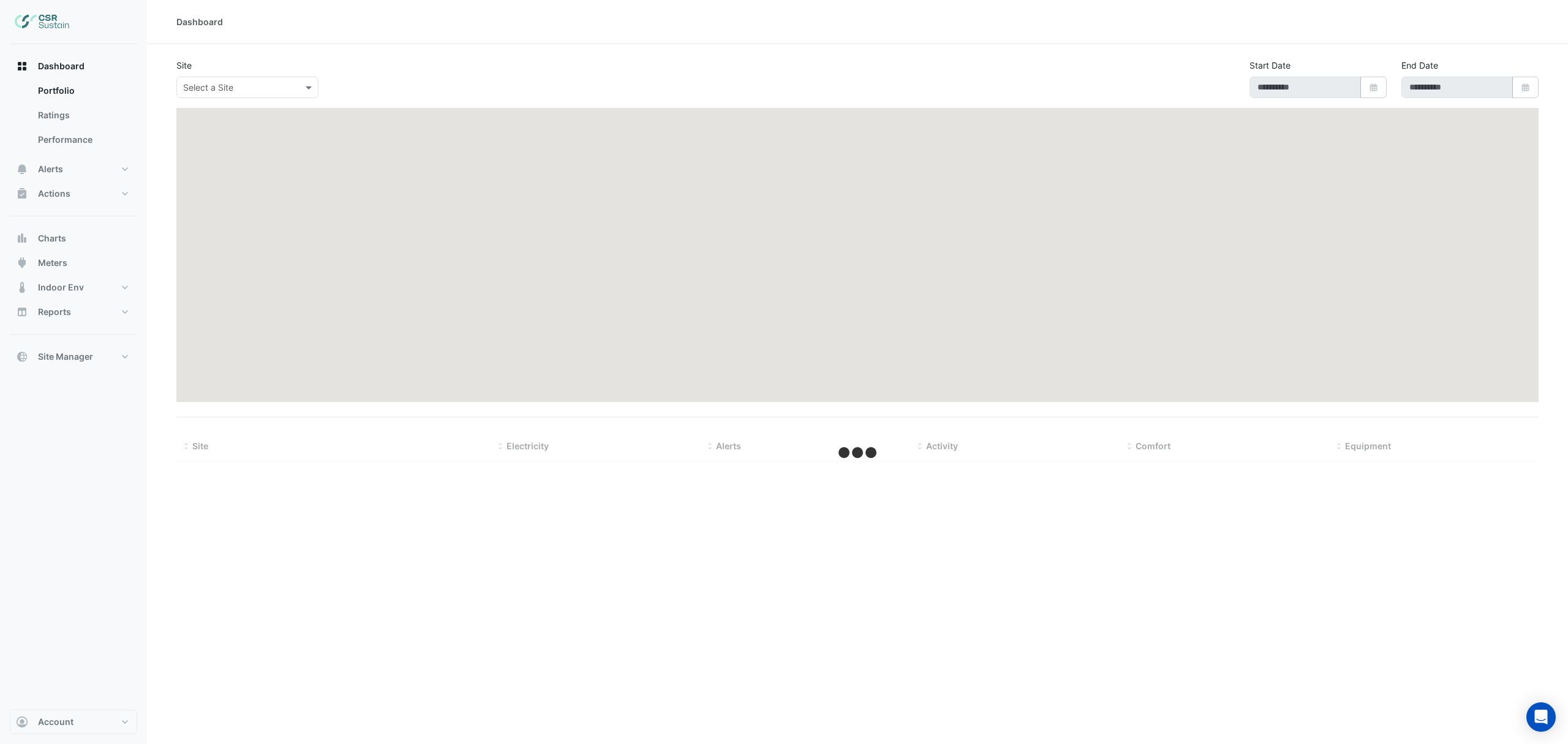
type input "**********"
select select "***"
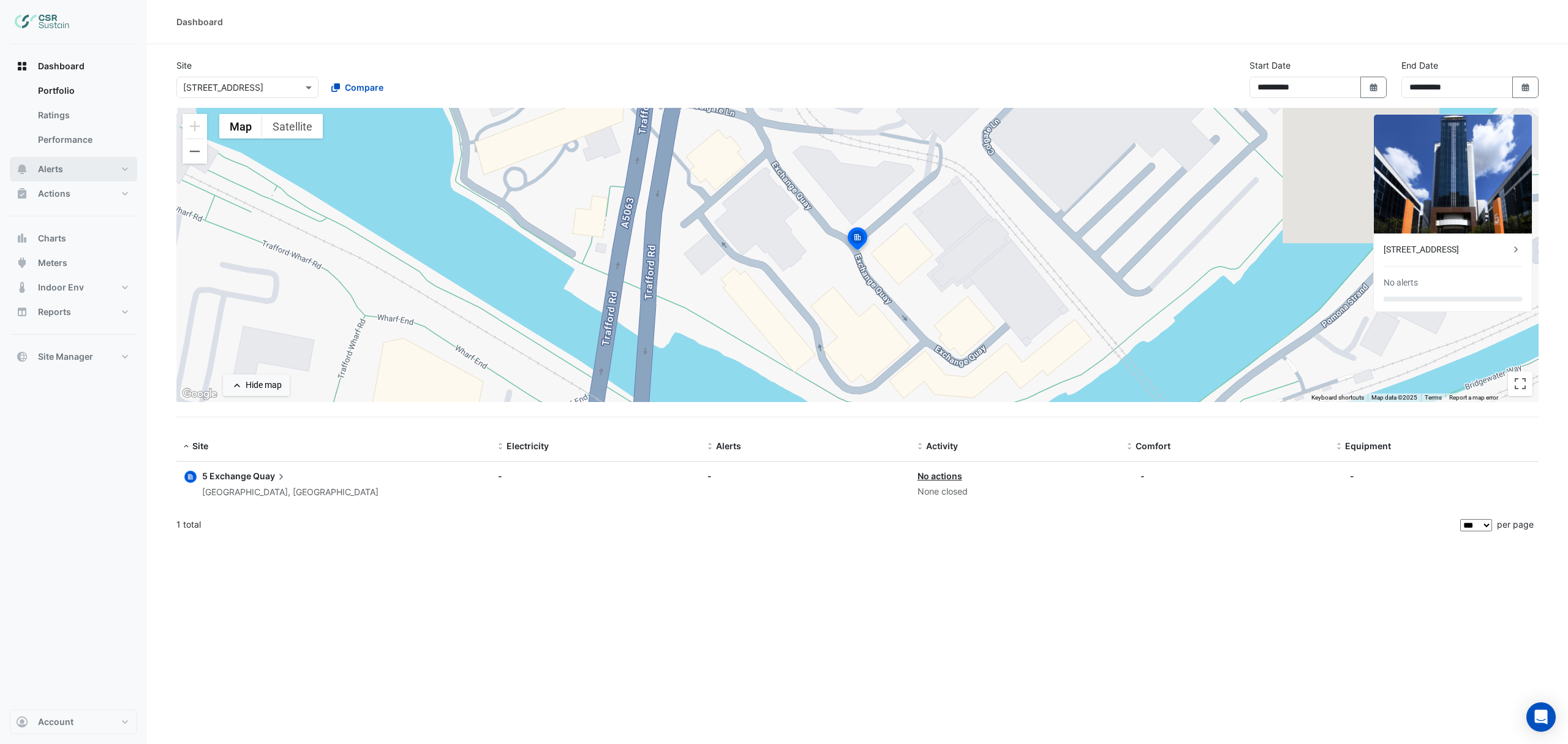
click at [58, 168] on span "Alerts" at bounding box center [50, 169] width 25 height 12
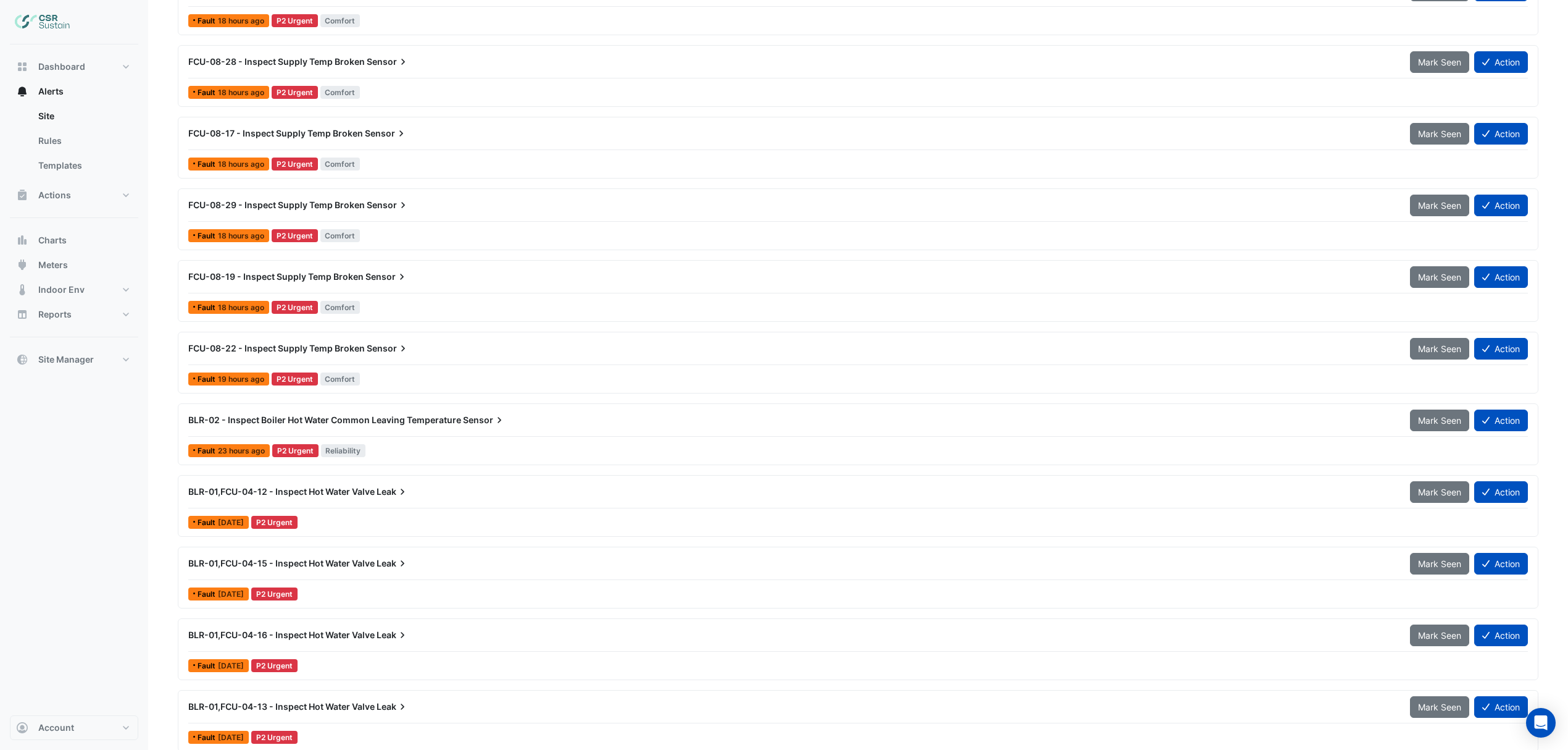
scroll to position [905, 0]
click at [354, 566] on span "BLR-01,FCU-04-16 - Inspect Hot Water Valve" at bounding box center [281, 562] width 186 height 10
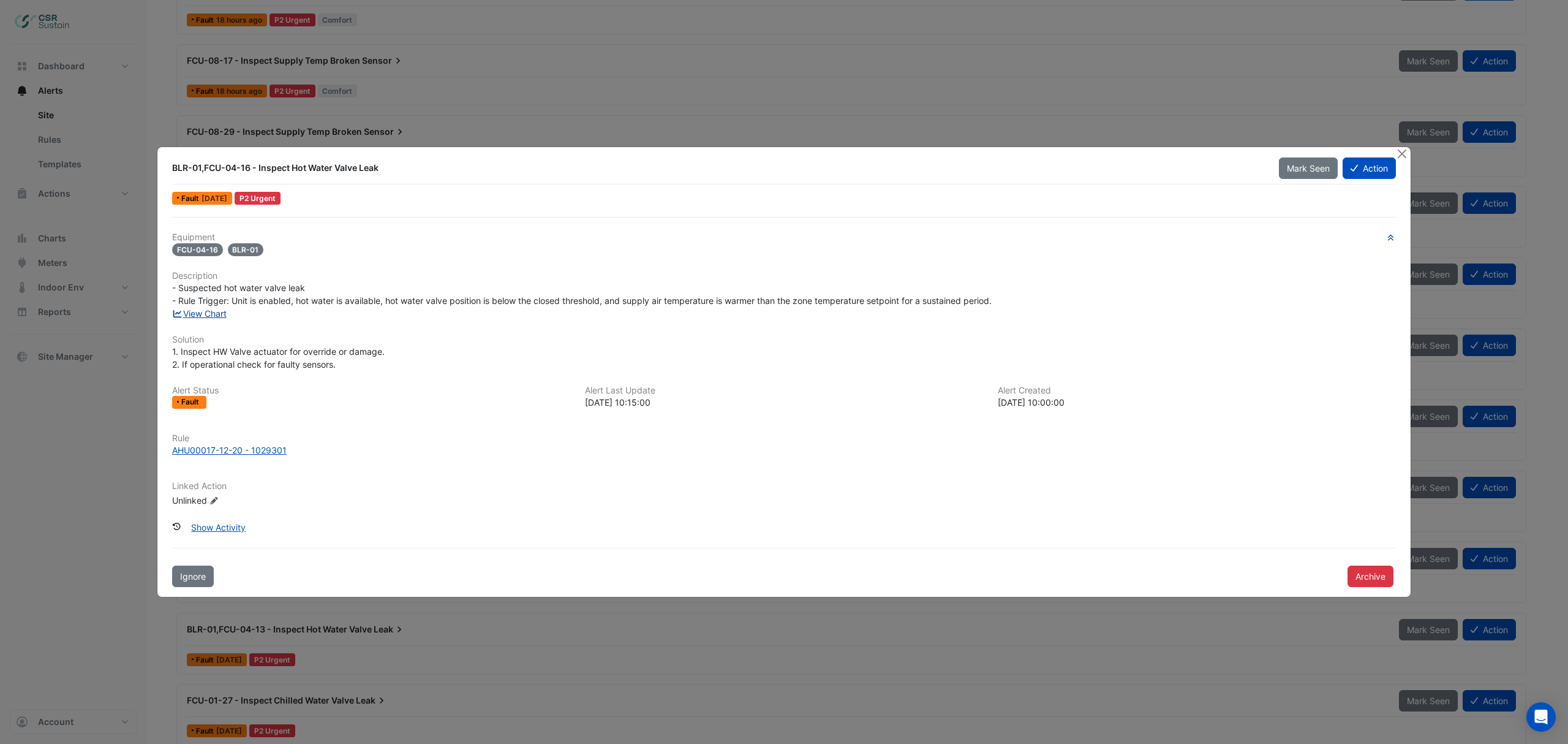
click at [214, 309] on link "View Chart" at bounding box center [199, 313] width 55 height 10
click at [1401, 153] on button "Close" at bounding box center [1402, 153] width 13 height 13
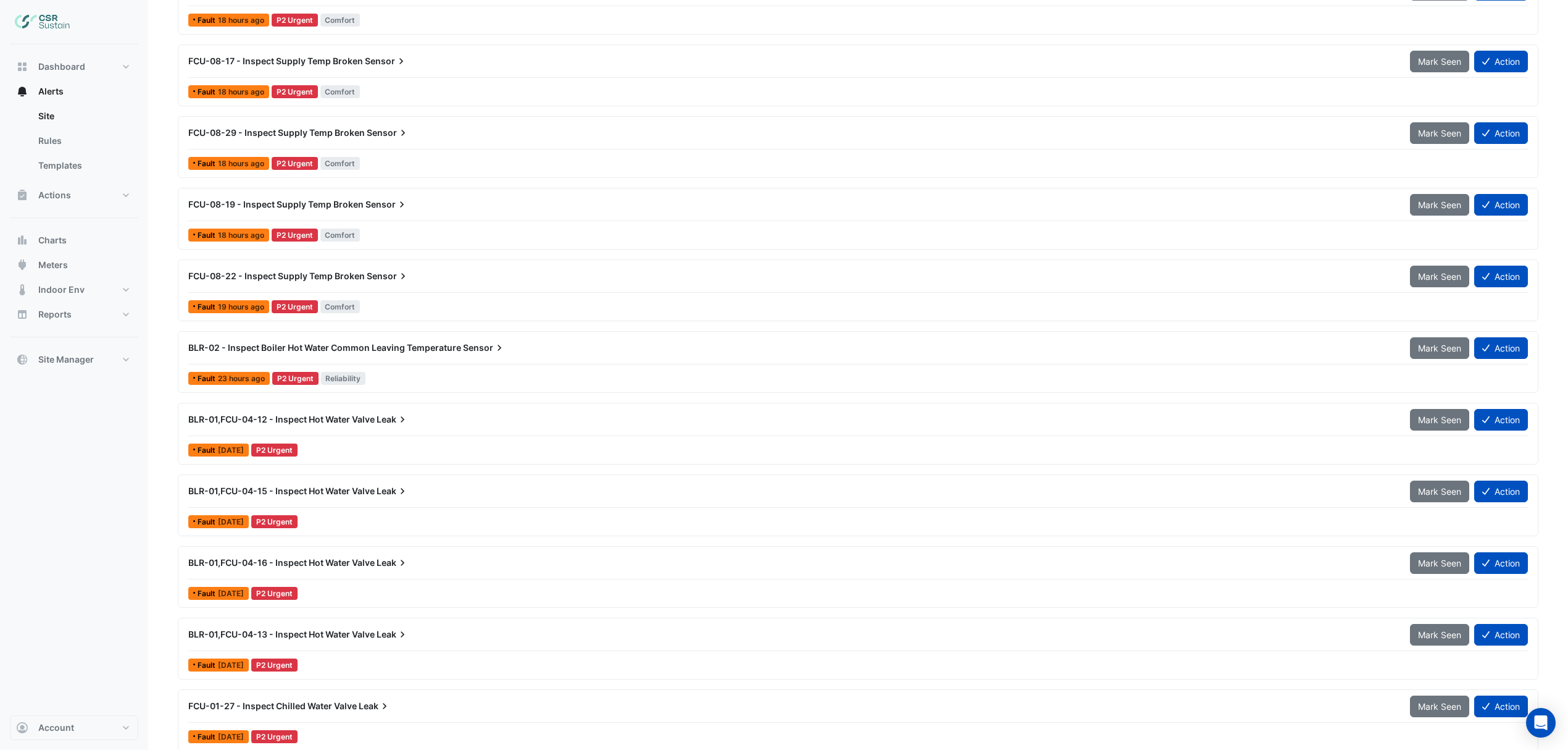
click at [353, 639] on span "BLR-01,FCU-04-13 - Inspect Hot Water Valve" at bounding box center [281, 634] width 186 height 10
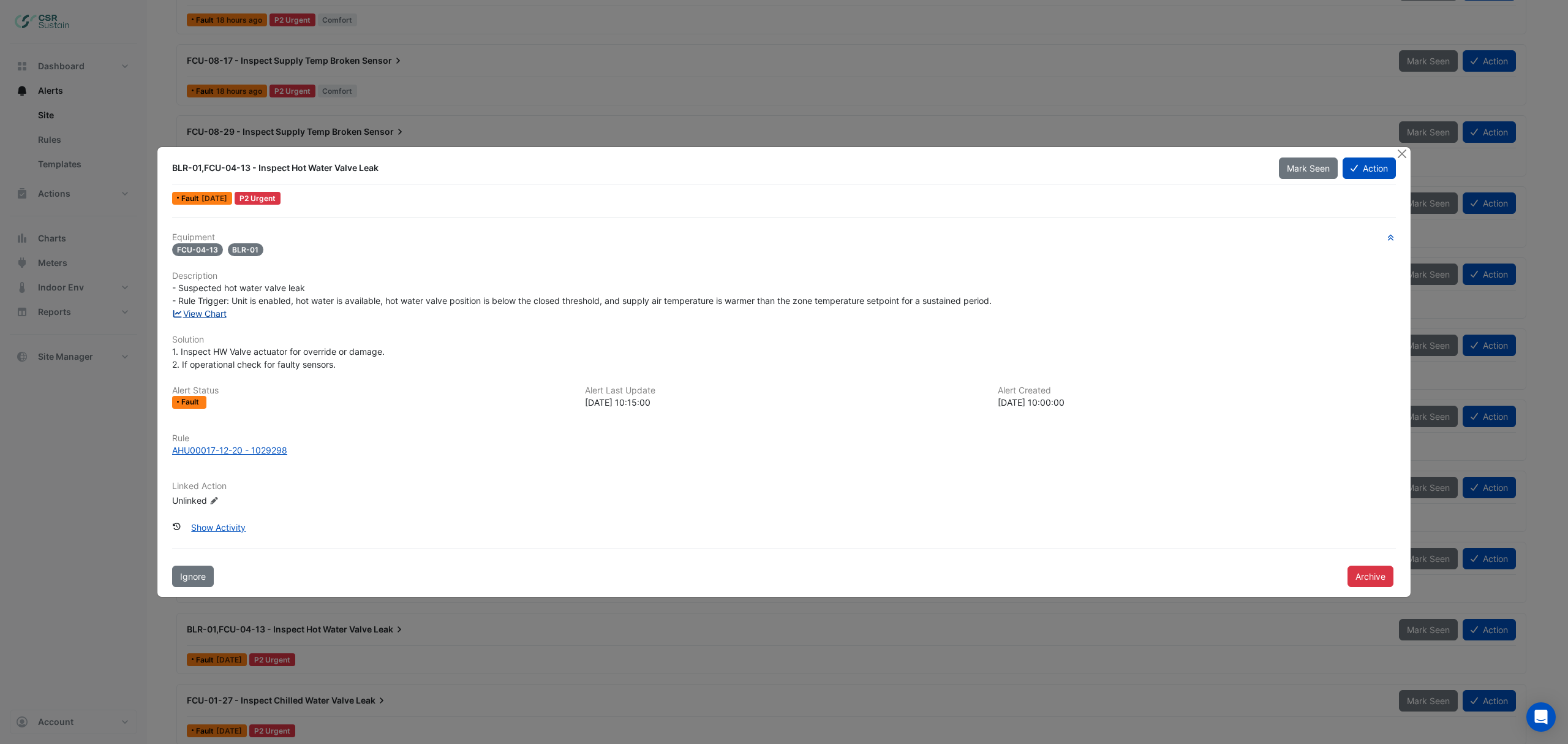
click at [206, 309] on link "View Chart" at bounding box center [199, 313] width 55 height 10
click at [1401, 158] on button "Close" at bounding box center [1402, 153] width 13 height 13
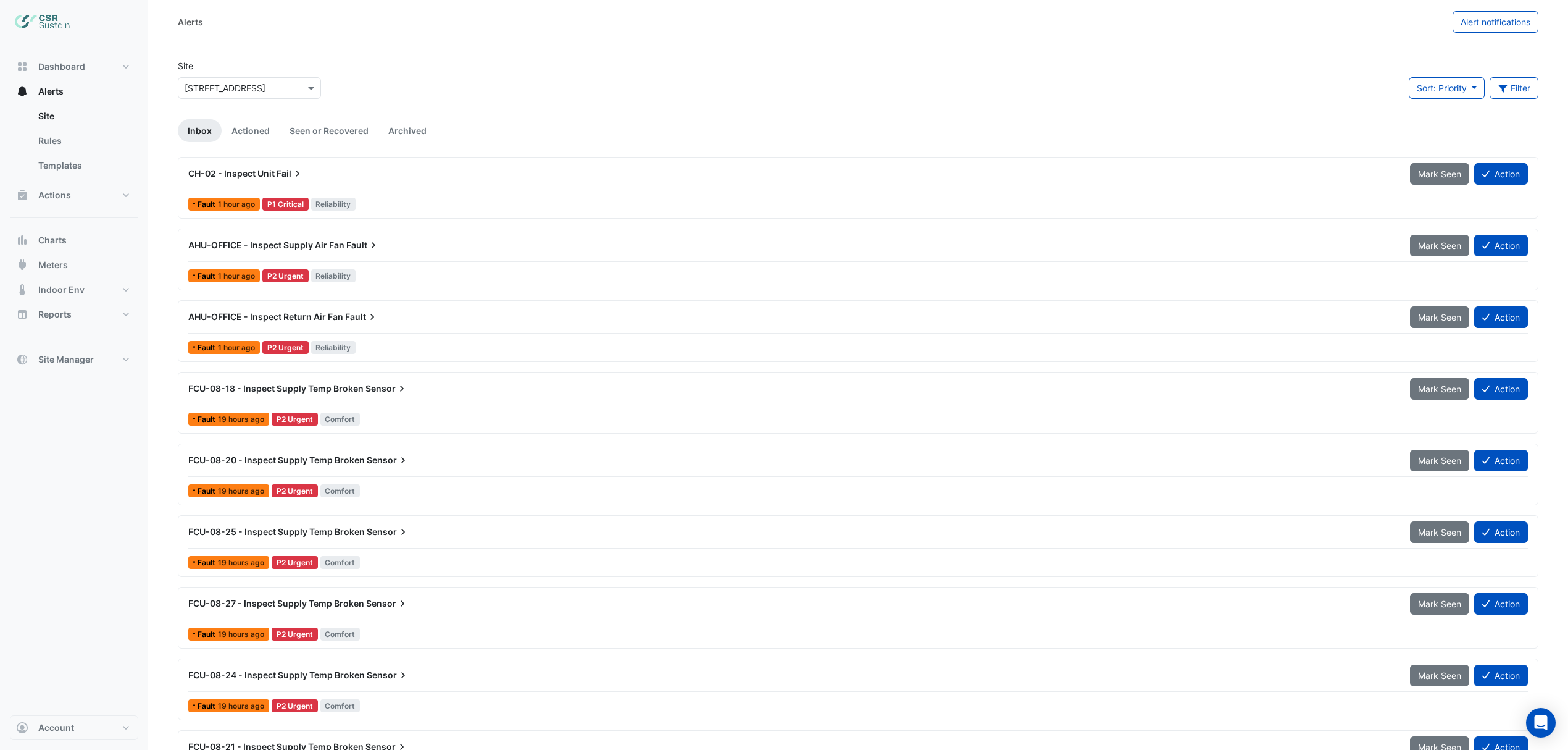
click at [348, 392] on span "FCU-08-18 - Inspect Supply Temp Broken" at bounding box center [275, 388] width 175 height 10
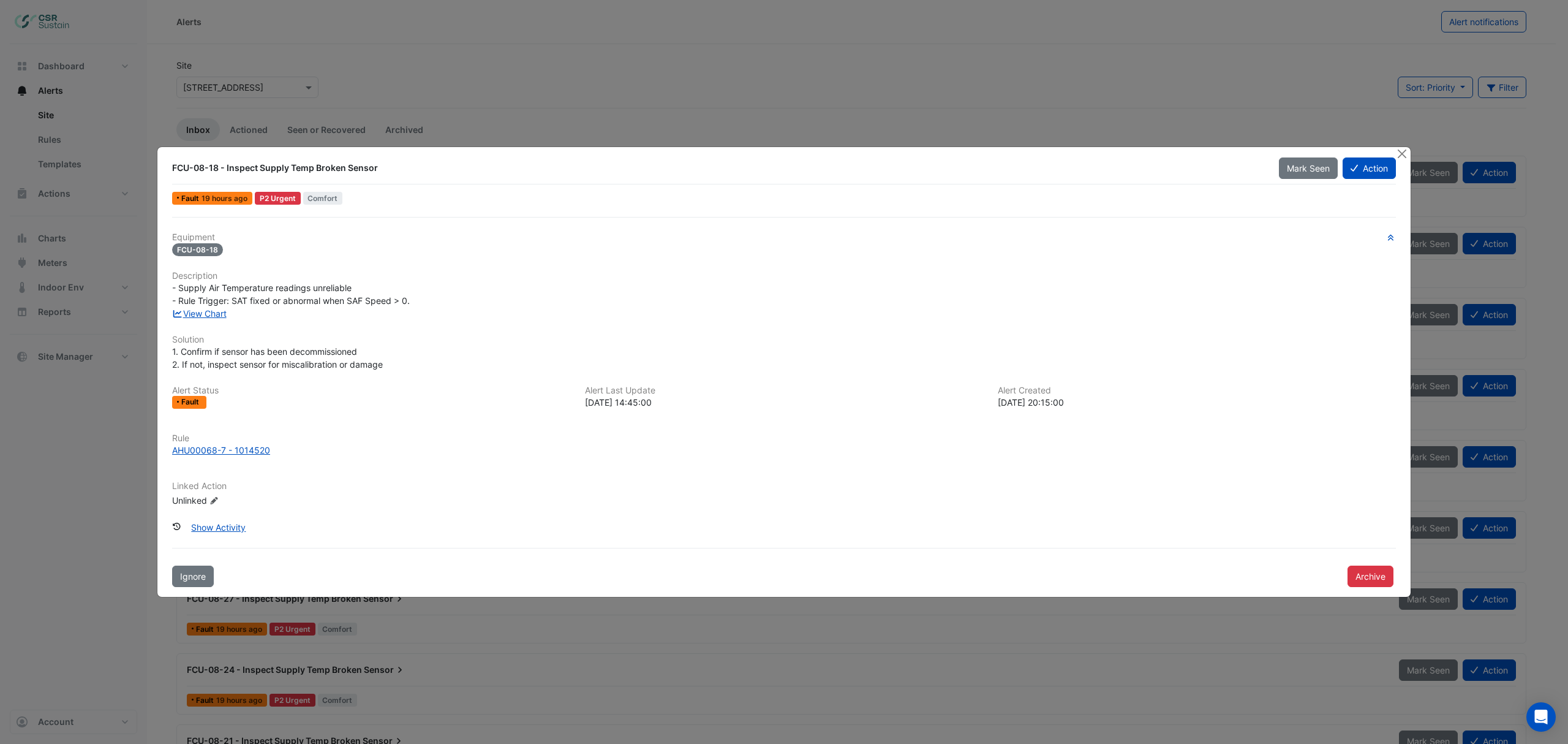
click at [197, 302] on span "- Supply Air Temperature readings unreliable - Rule Trigger: SAT fixed or abnor…" at bounding box center [291, 294] width 238 height 23
click at [201, 312] on link "View Chart" at bounding box center [199, 313] width 55 height 10
click at [1400, 156] on button "Close" at bounding box center [1402, 153] width 13 height 13
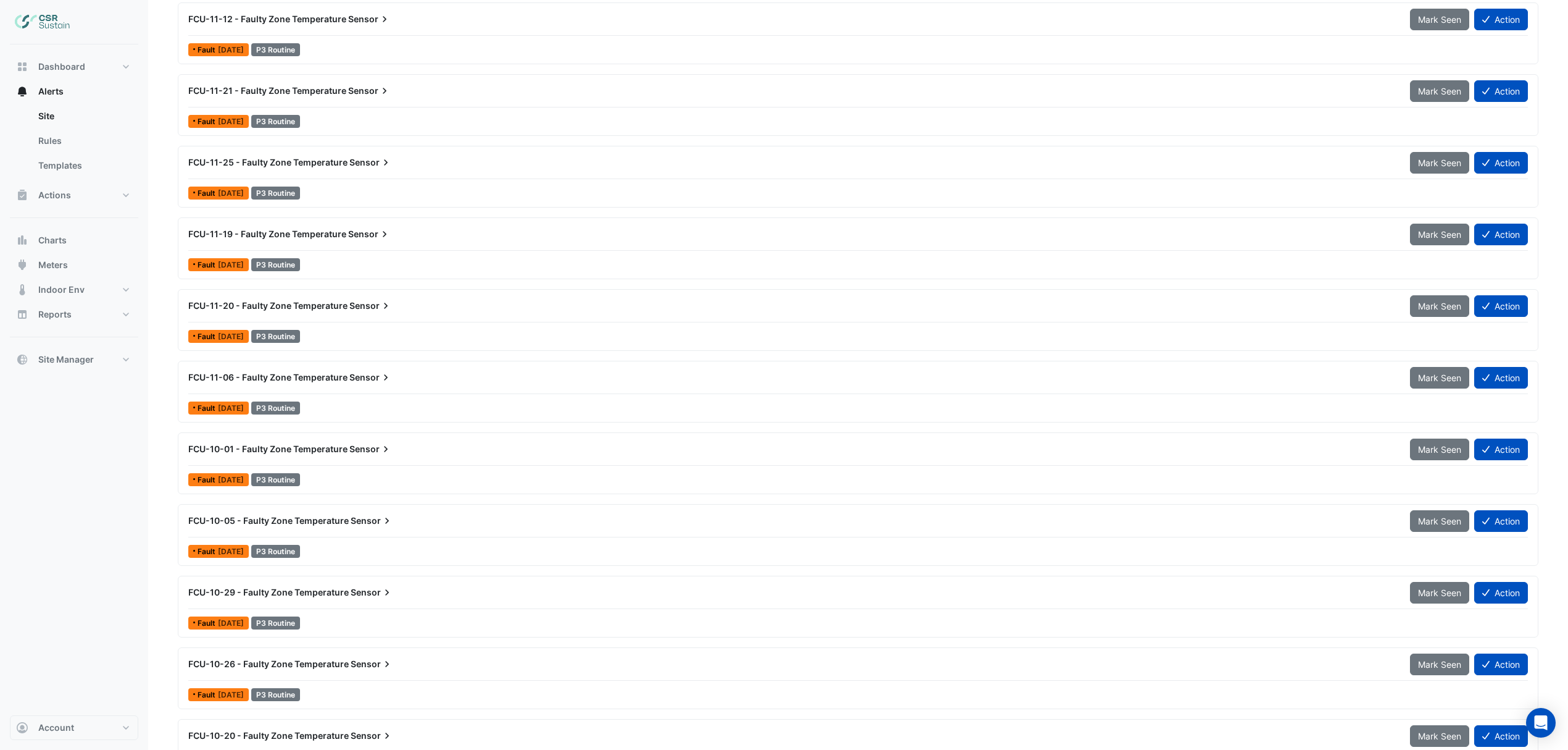
scroll to position [6258, 0]
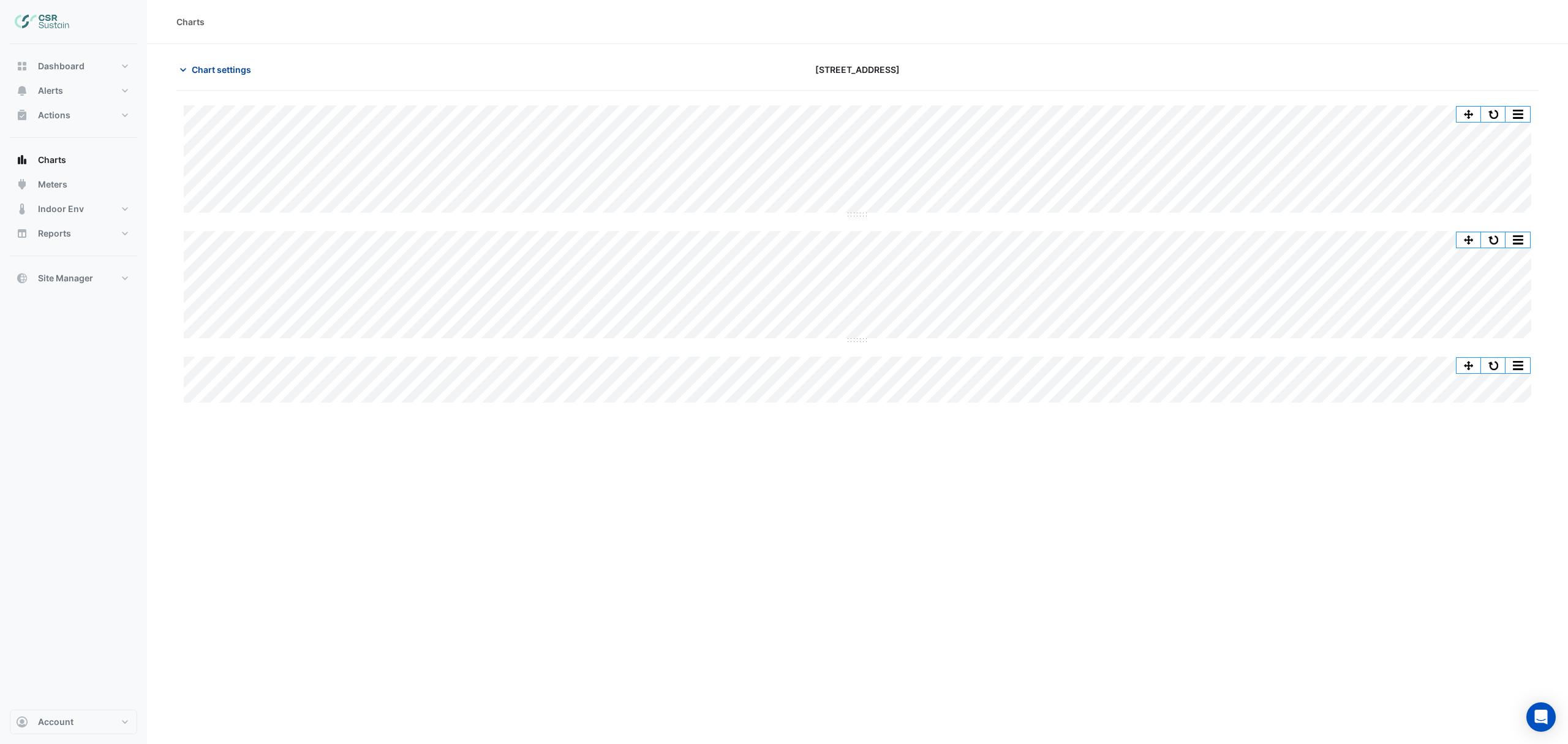
click at [235, 69] on span "Chart settings" at bounding box center [221, 69] width 60 height 13
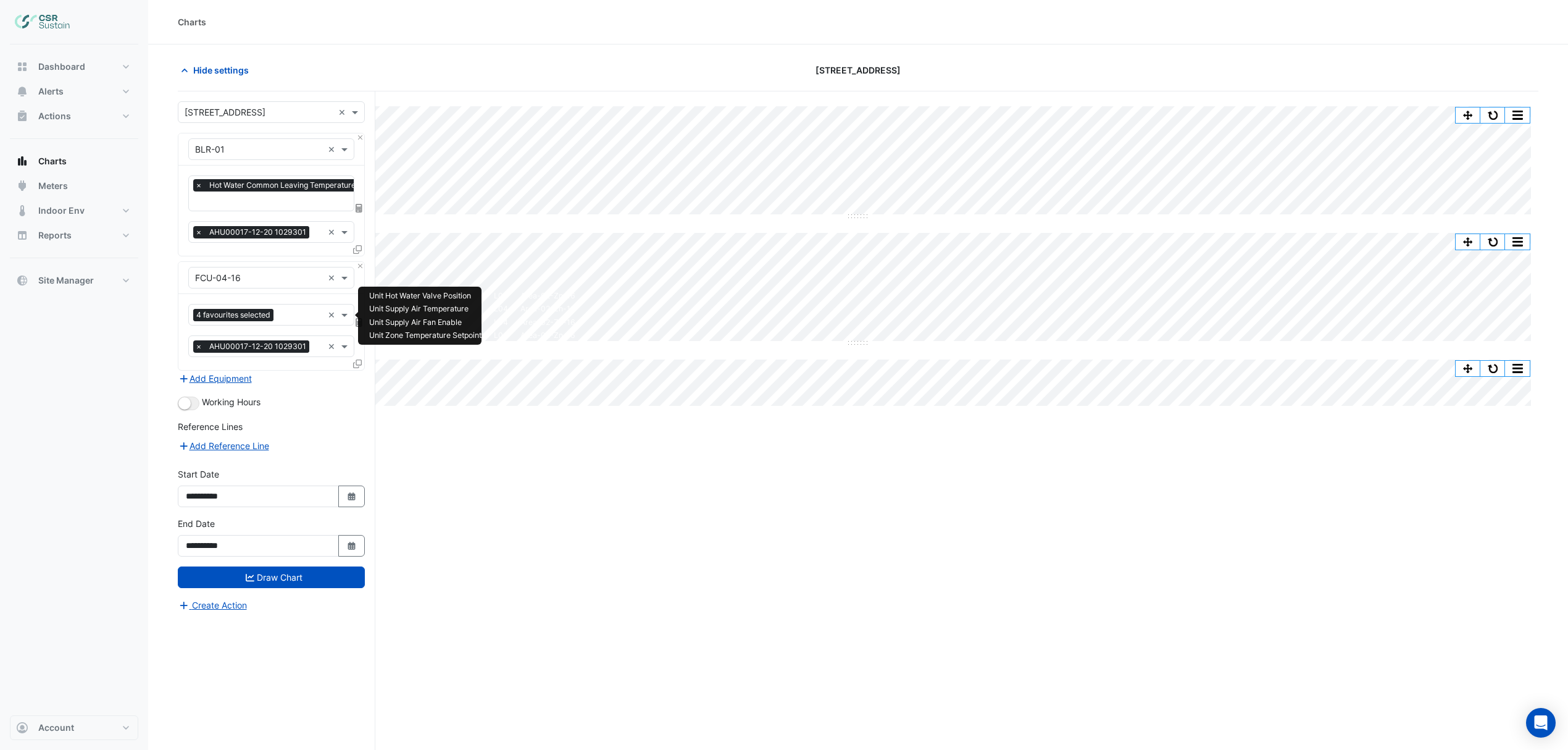
click at [309, 317] on input "text" at bounding box center [301, 316] width 45 height 13
type input "*"
type input "****"
click at [266, 339] on span "Unit Zone Temperature - L04, Area-02-Zn-16" at bounding box center [291, 343] width 184 height 10
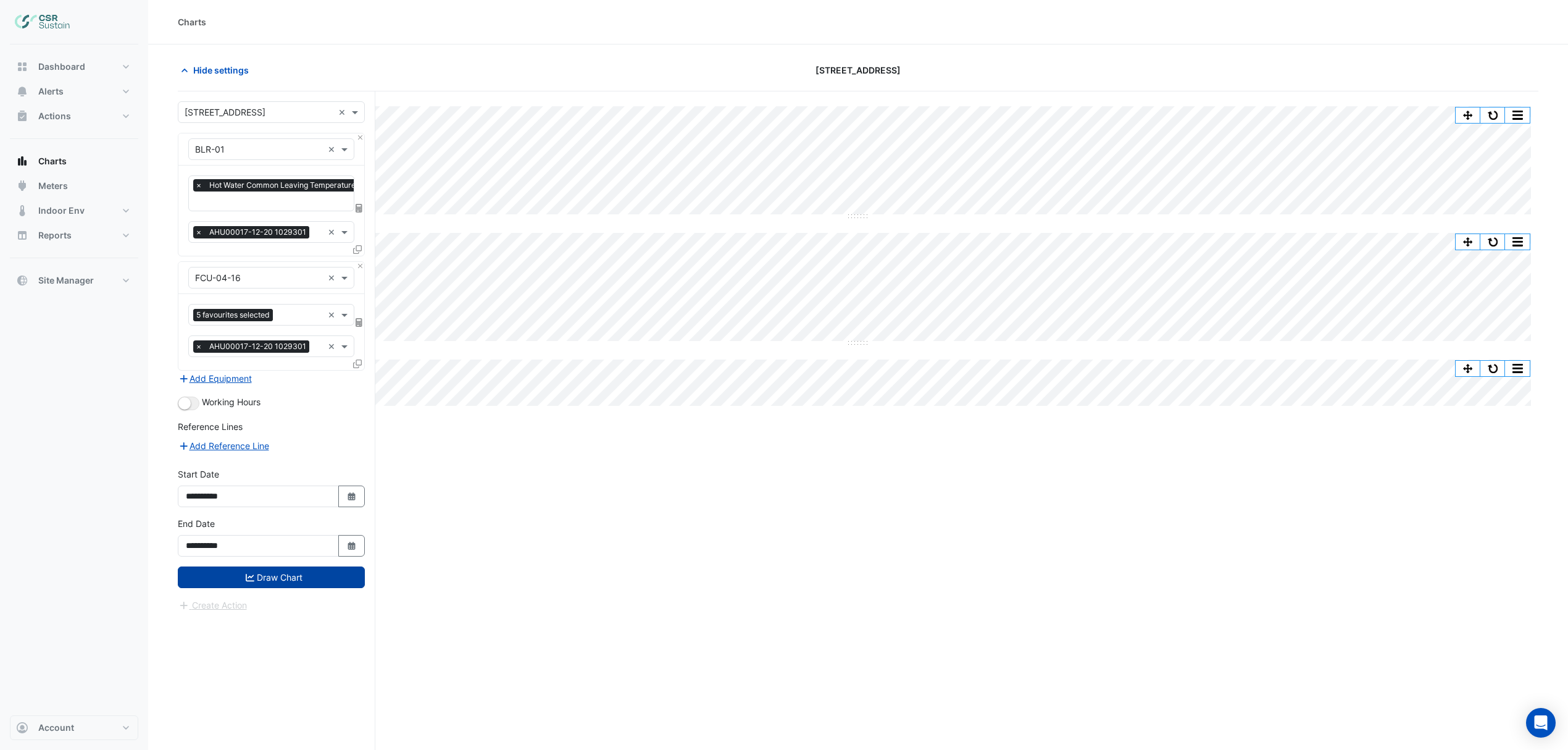
click at [258, 575] on button "Draw Chart" at bounding box center [271, 577] width 187 height 21
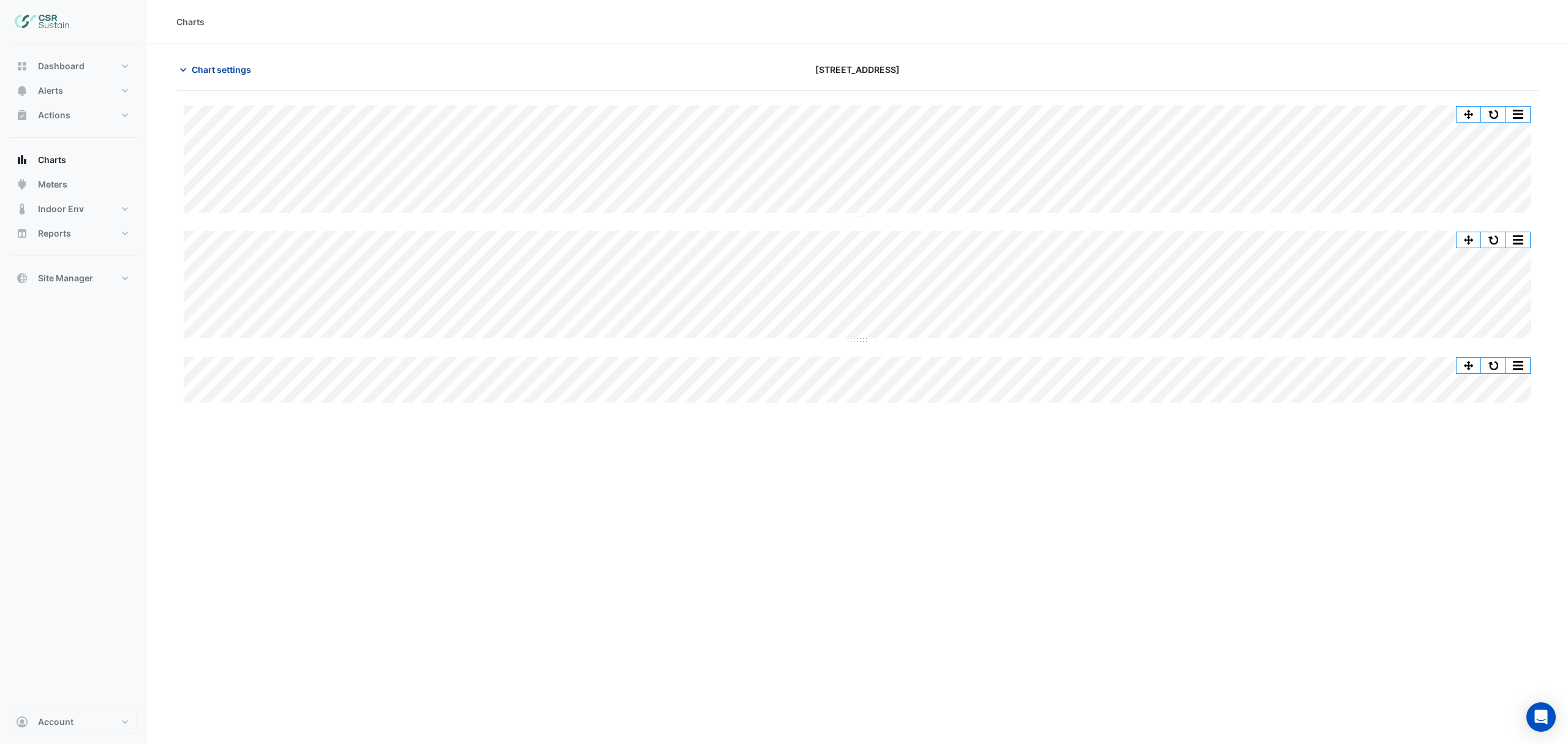
click at [219, 66] on span "Chart settings" at bounding box center [221, 69] width 60 height 13
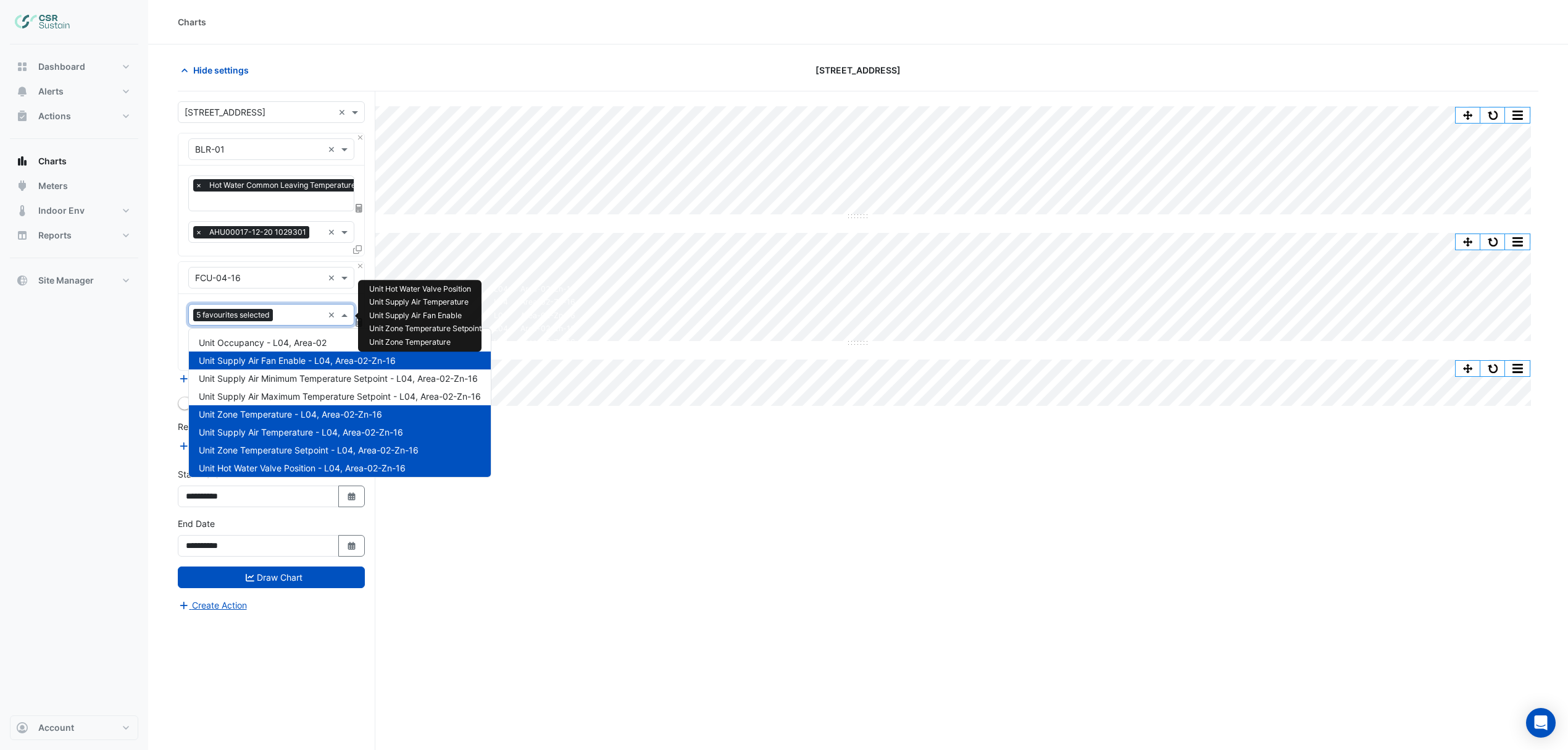
click at [293, 316] on input "text" at bounding box center [301, 316] width 45 height 13
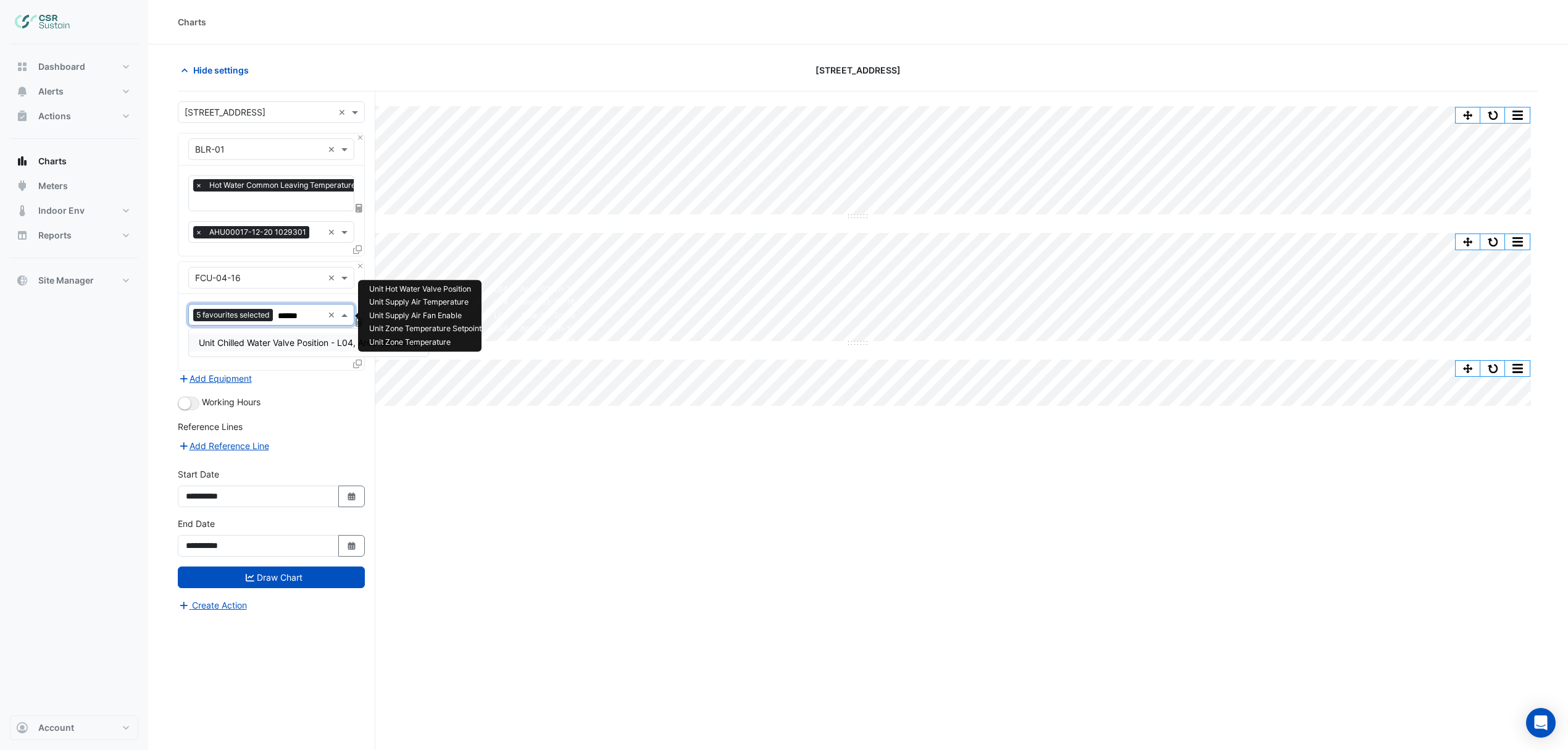
type input "*******"
click at [292, 343] on span "Unit Chilled Water Valve Position - L04, Area-02-Zn-16" at bounding box center [309, 343] width 220 height 10
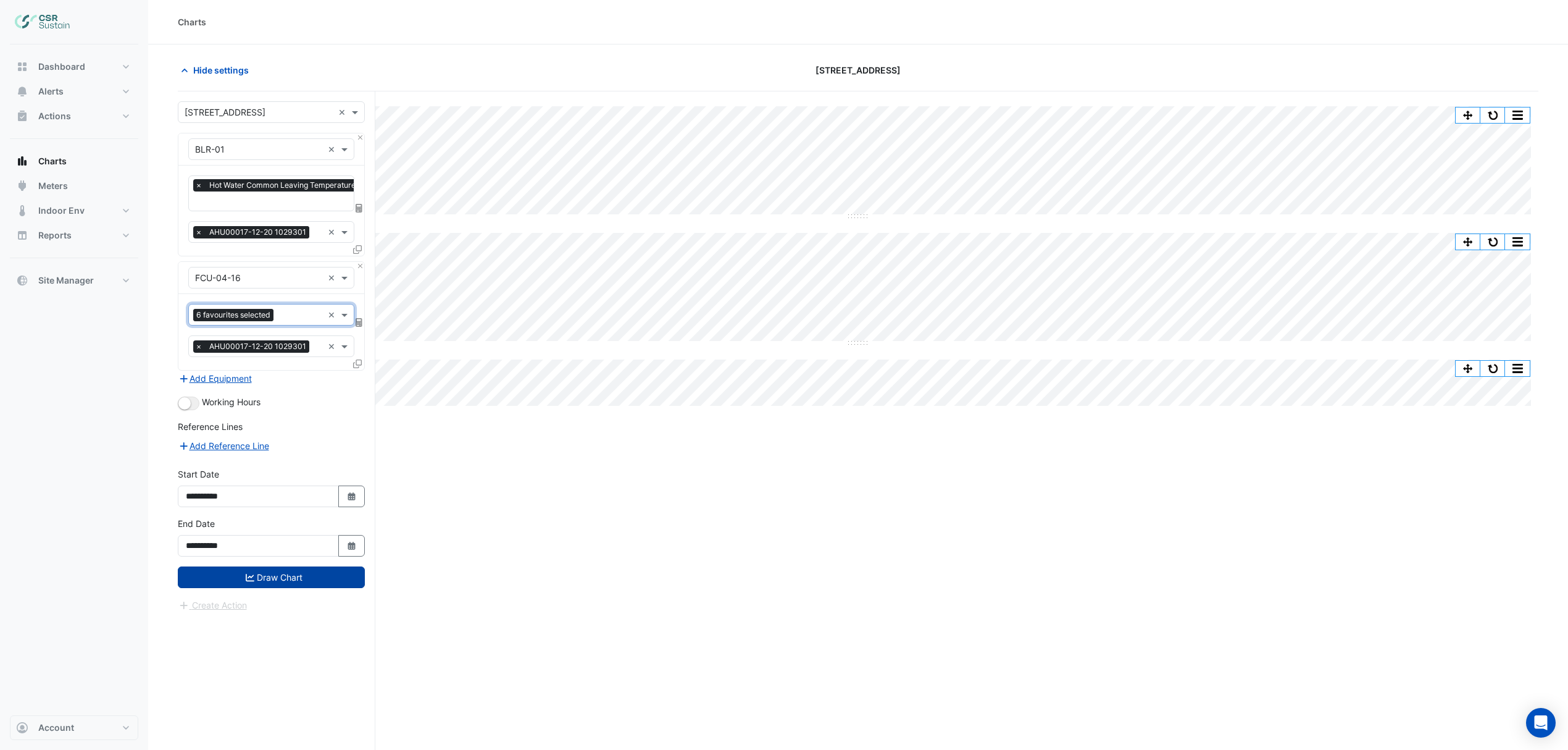
click at [277, 579] on button "Draw Chart" at bounding box center [271, 577] width 187 height 21
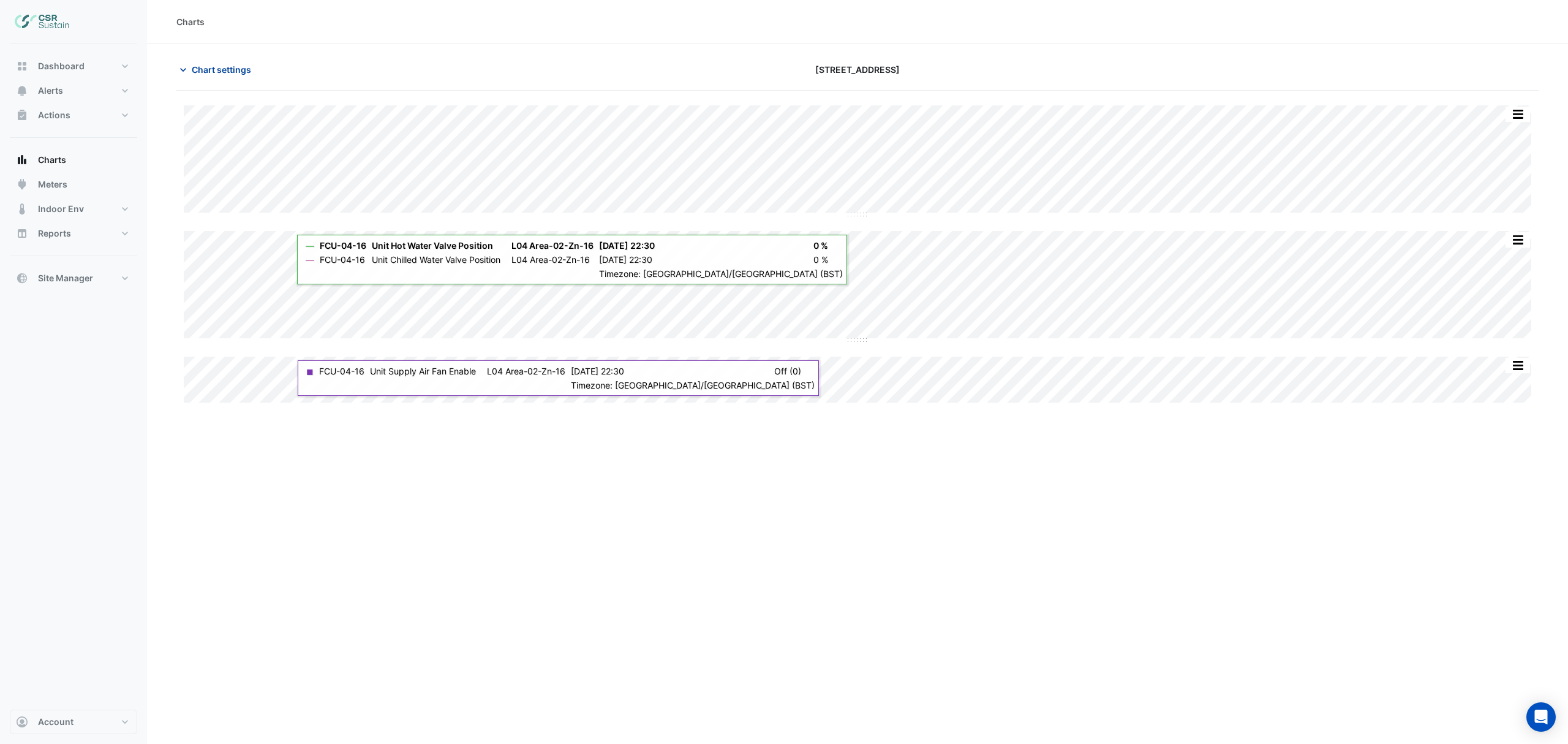
click at [243, 63] on span "Chart settings" at bounding box center [221, 69] width 60 height 13
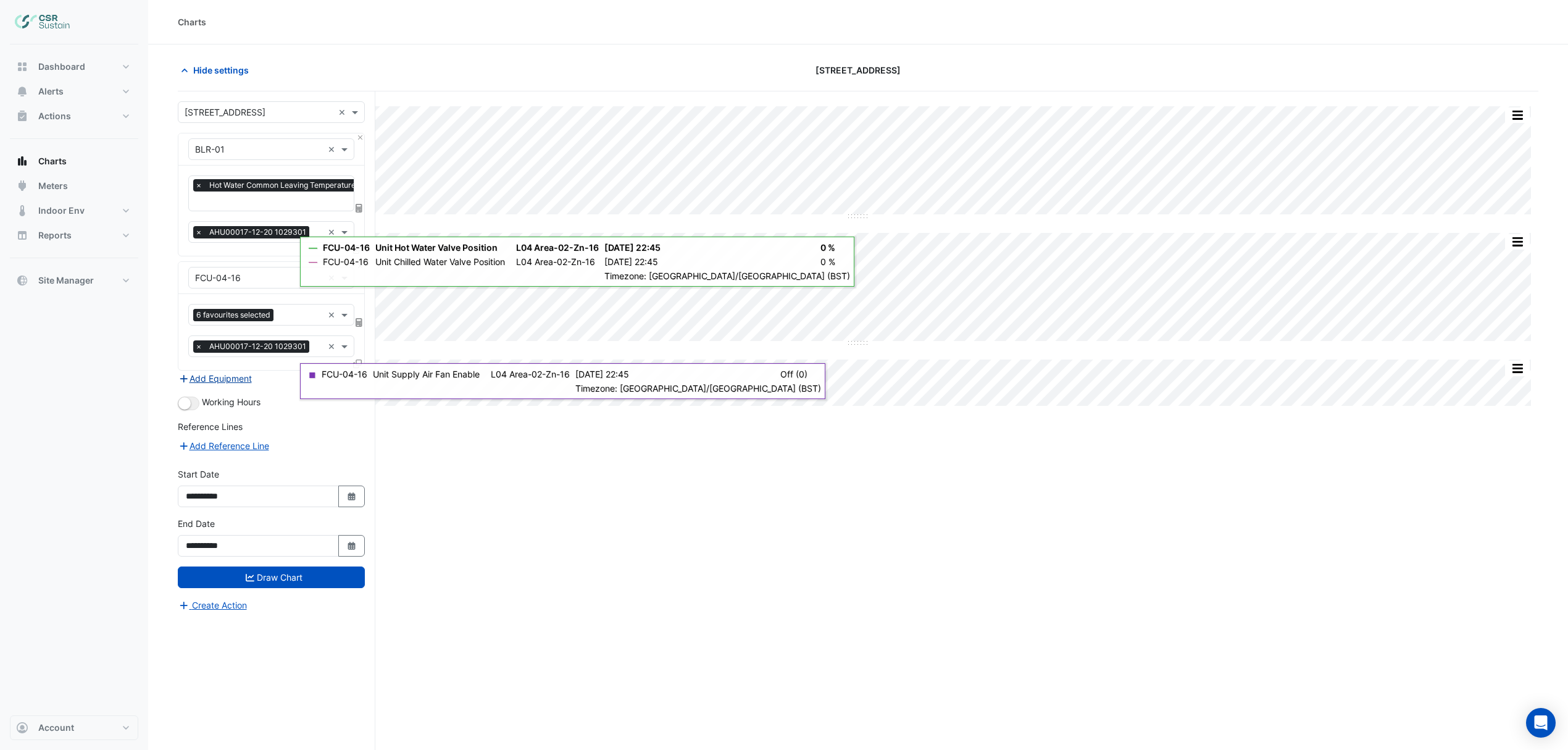
click at [242, 379] on button "Add Equipment" at bounding box center [215, 378] width 75 height 14
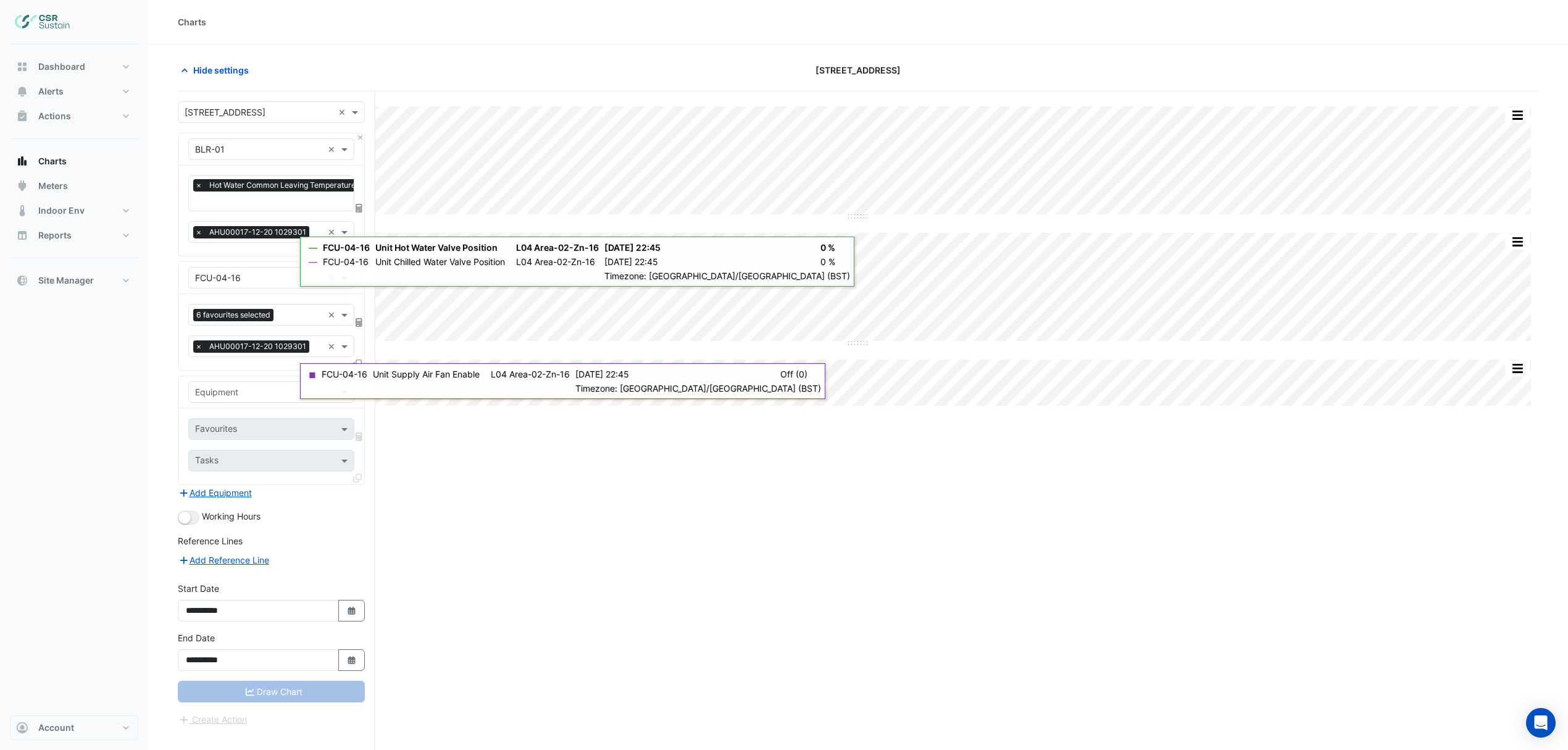
click at [240, 398] on input "text" at bounding box center [259, 392] width 128 height 13
type input "*"
type input "**"
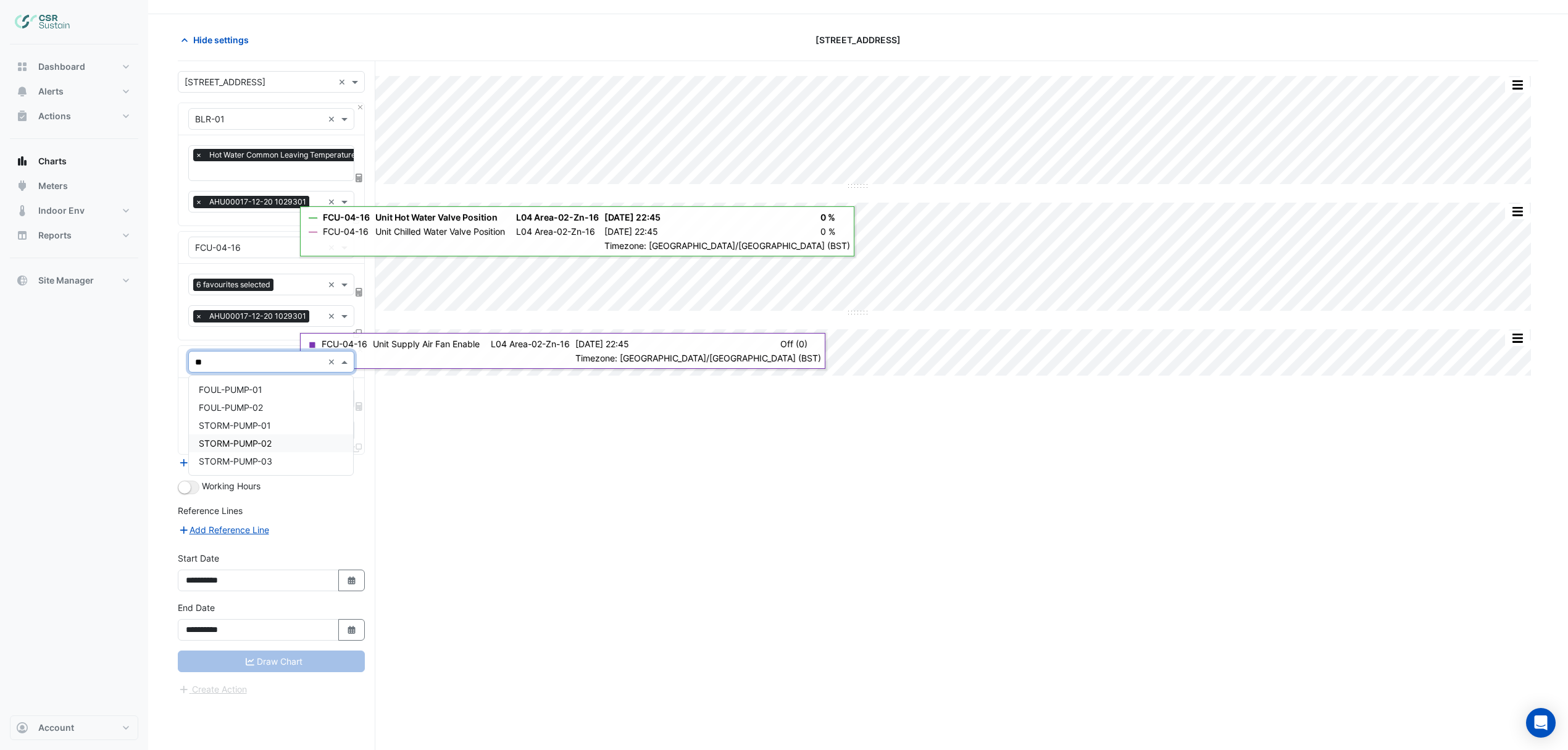
scroll to position [48, 0]
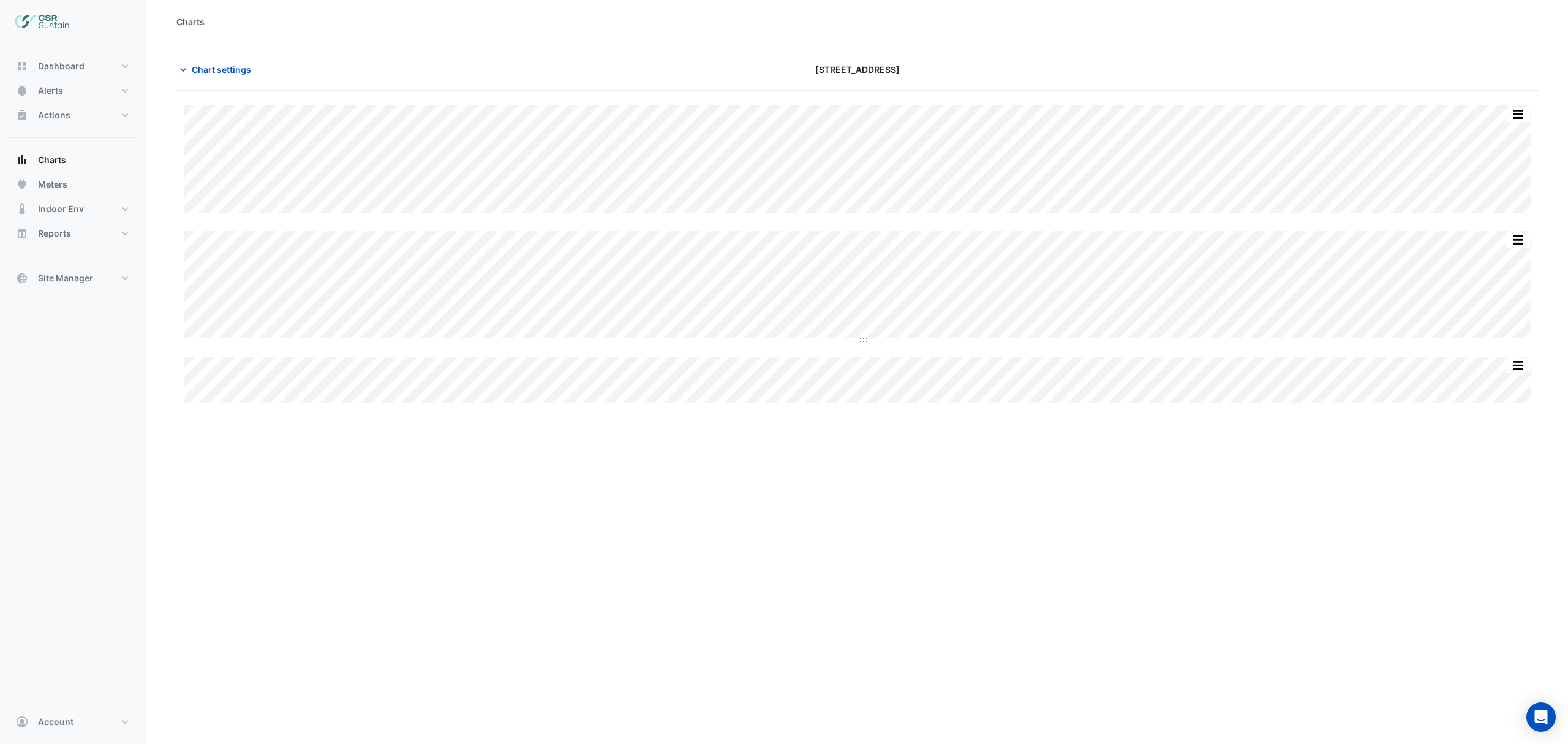
type input "**********"
click at [219, 63] on span "Chart settings" at bounding box center [221, 69] width 60 height 13
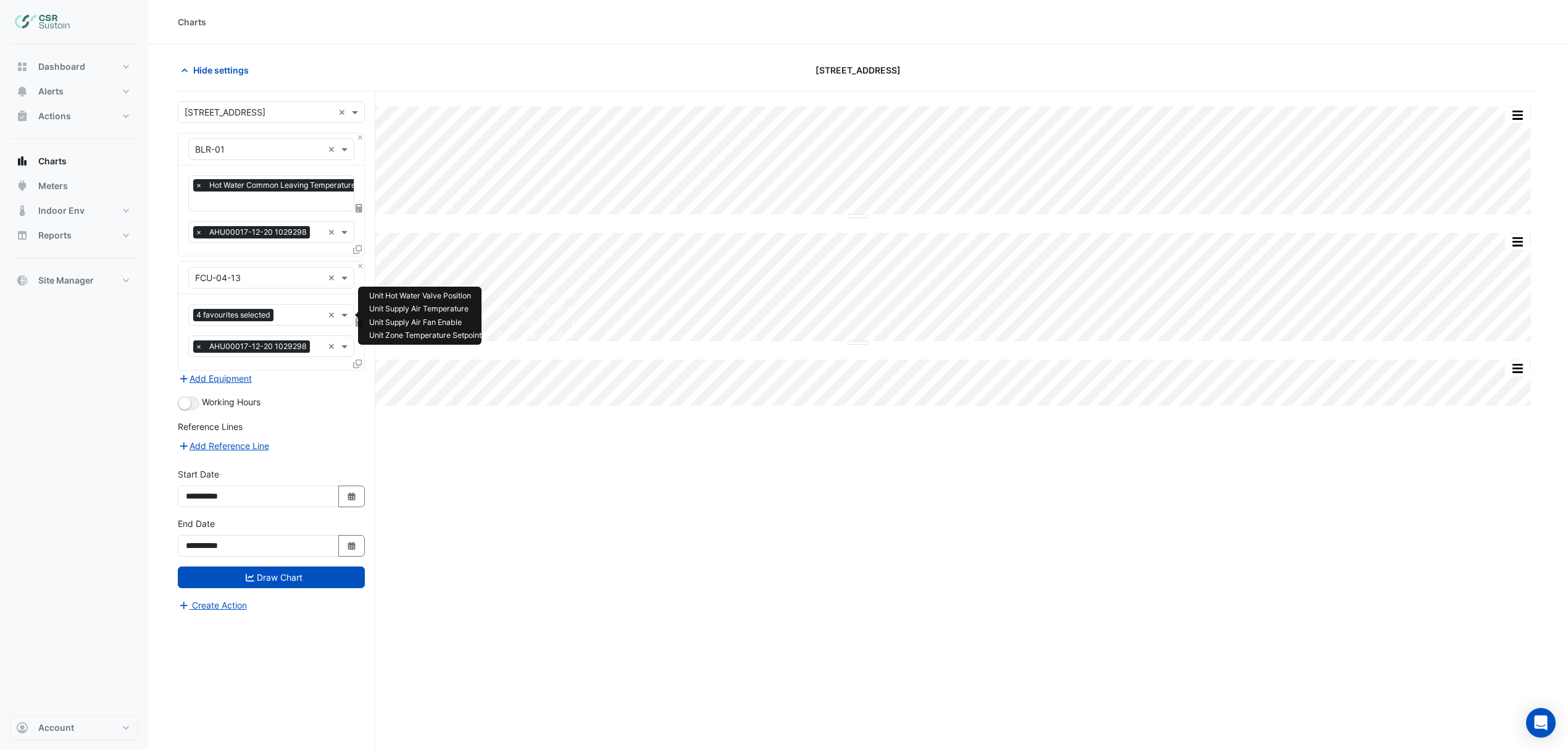
click at [293, 320] on input "text" at bounding box center [301, 316] width 45 height 13
type input "******"
drag, startPoint x: 292, startPoint y: 341, endPoint x: 293, endPoint y: 351, distance: 10.0
click at [292, 343] on span "Unit Chilled Water Valve Position - L04, Area-02-Zn-13" at bounding box center [309, 343] width 220 height 10
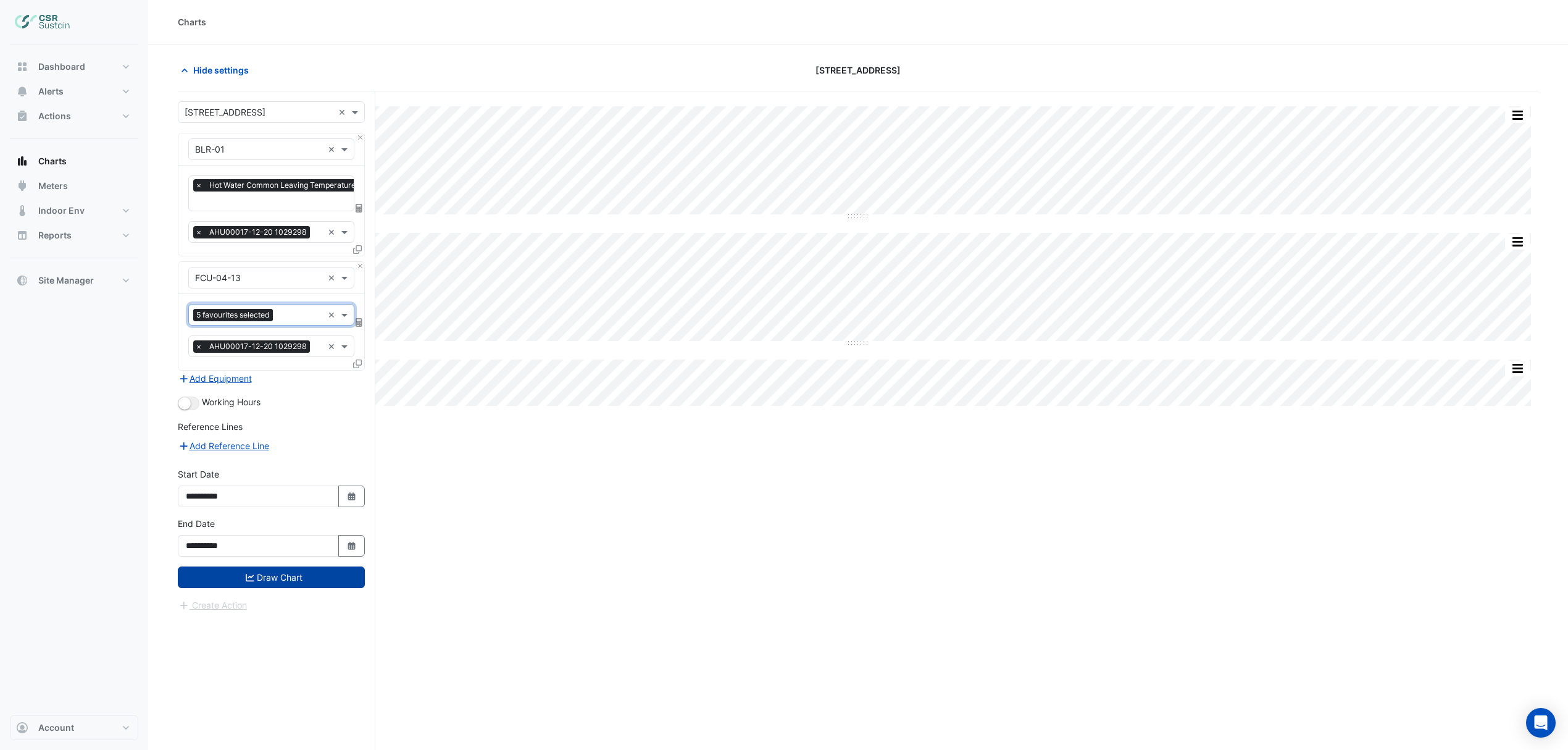
click at [297, 572] on button "Draw Chart" at bounding box center [271, 577] width 187 height 21
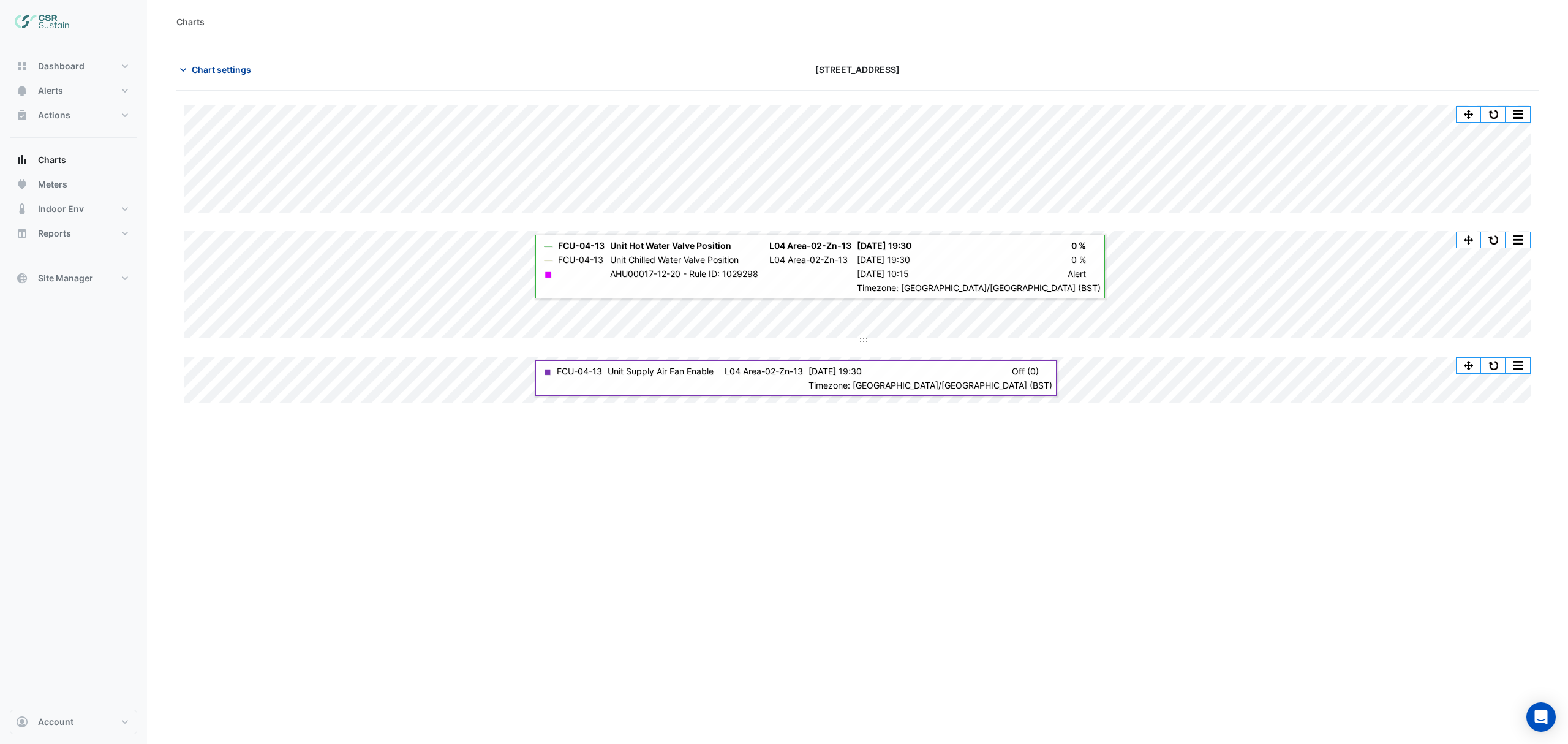
click at [239, 70] on span "Chart settings" at bounding box center [221, 69] width 60 height 13
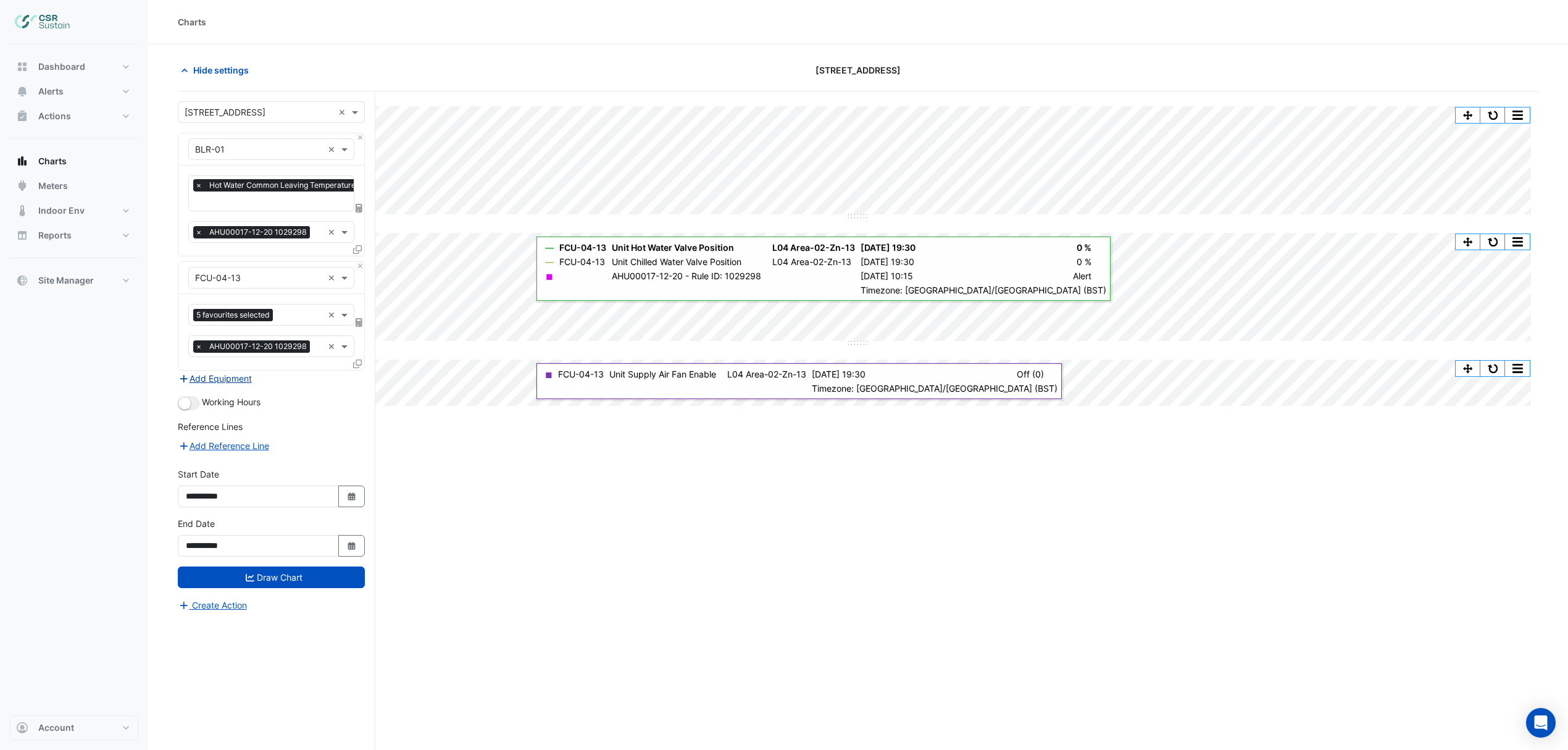
click at [218, 376] on button "Add Equipment" at bounding box center [215, 378] width 75 height 14
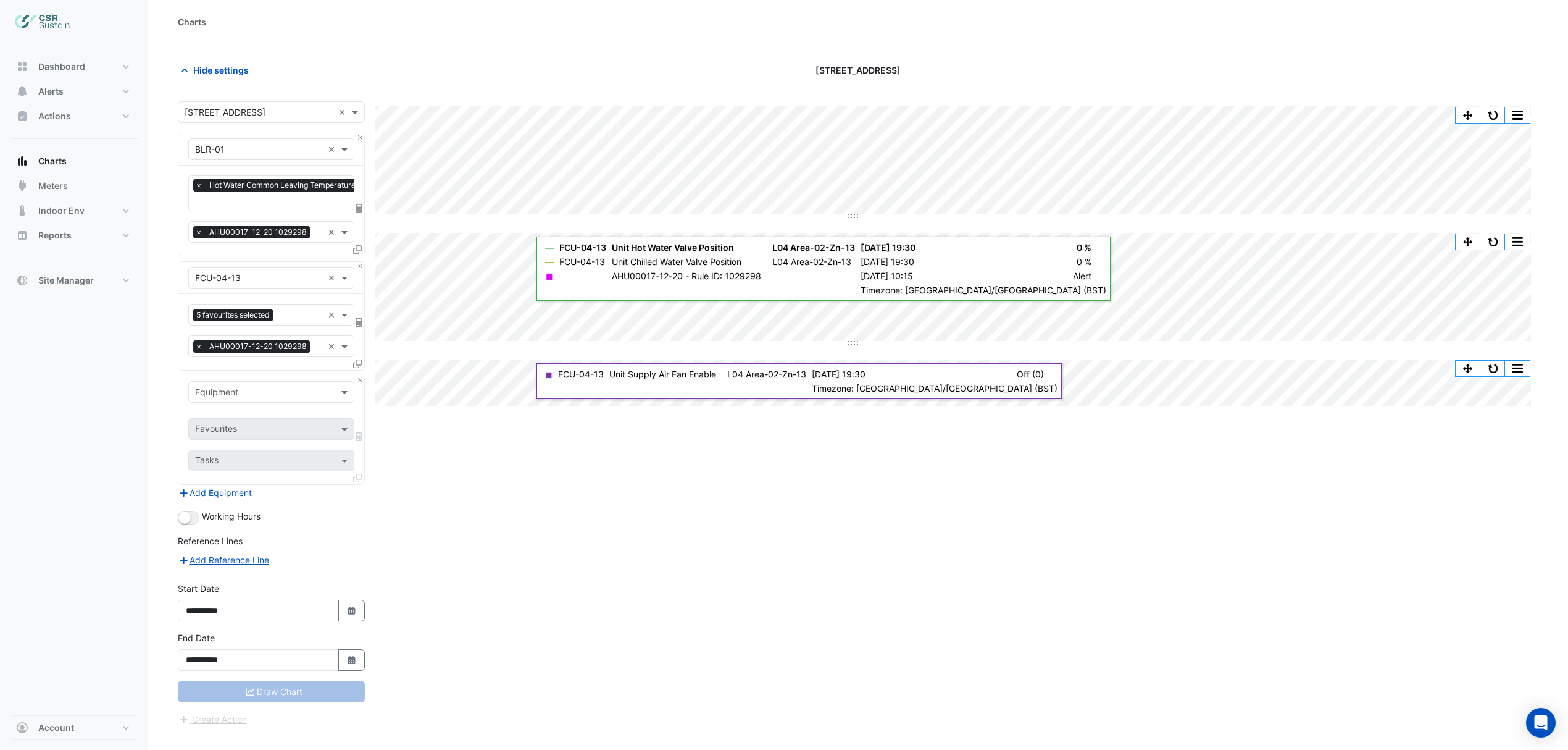
click at [235, 391] on input "text" at bounding box center [259, 392] width 128 height 13
type input "***"
click at [228, 418] on span "AHU-OFFICE" at bounding box center [225, 420] width 52 height 10
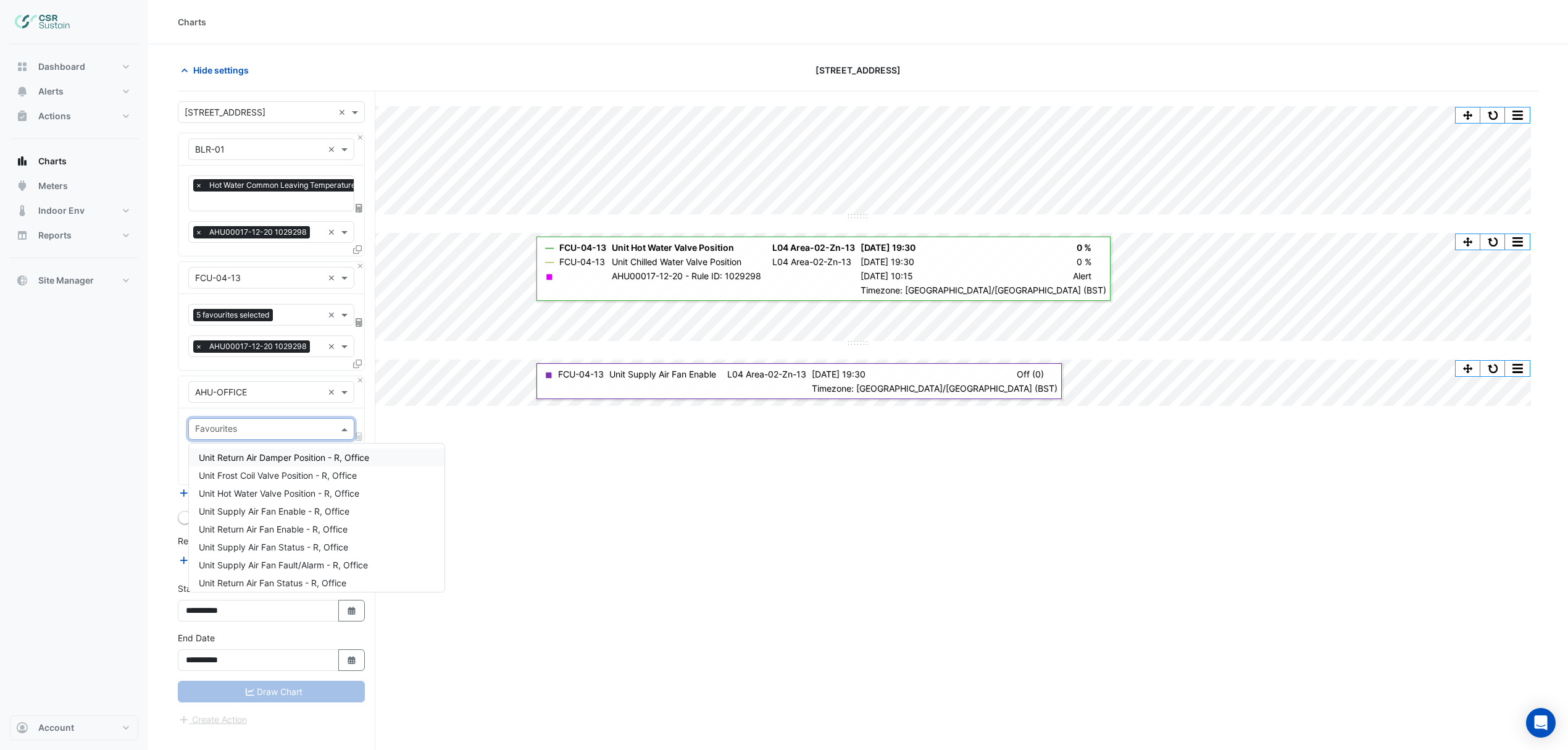
click at [237, 433] on input "text" at bounding box center [264, 430] width 138 height 13
type input "****"
click at [262, 495] on span "Unit Supply Air Temperature - R, Office" at bounding box center [278, 493] width 158 height 10
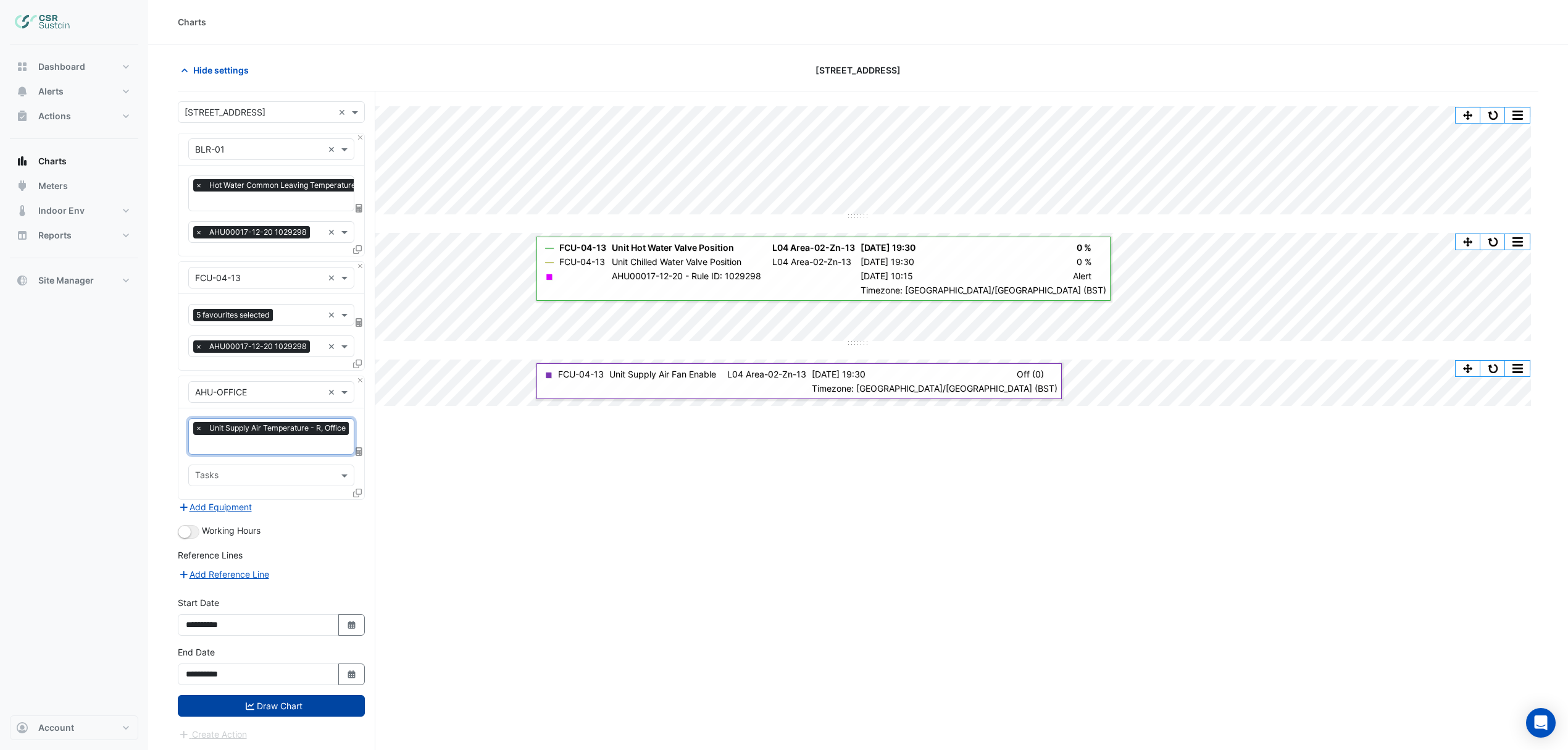
click at [268, 704] on button "Draw Chart" at bounding box center [271, 705] width 187 height 21
